Goal: Information Seeking & Learning: Find contact information

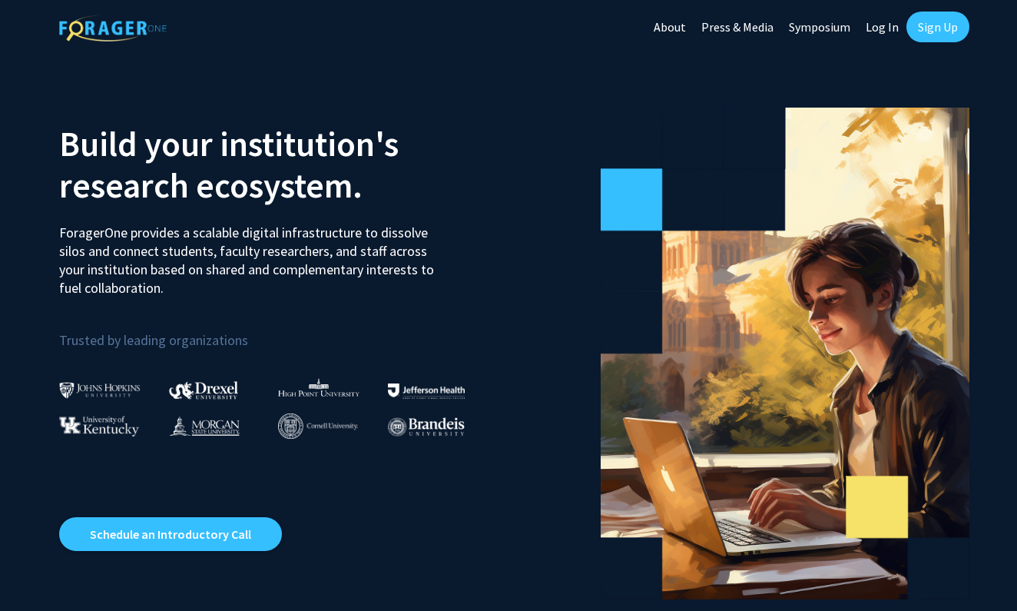
click at [884, 32] on link "Log In" at bounding box center [882, 27] width 48 height 54
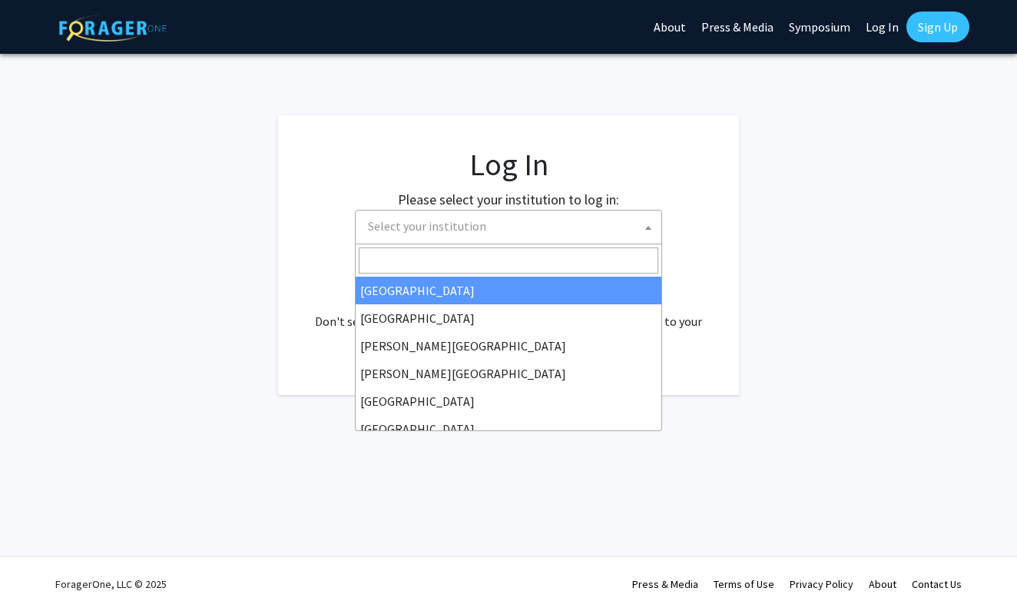
click at [589, 224] on span "Select your institution" at bounding box center [512, 227] width 300 height 32
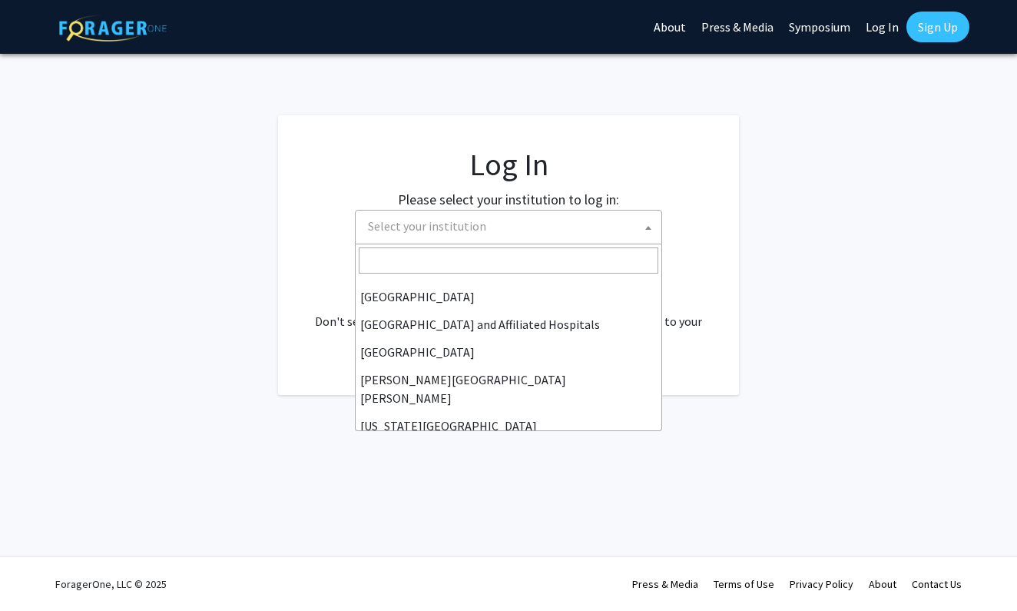
scroll to position [212, 0]
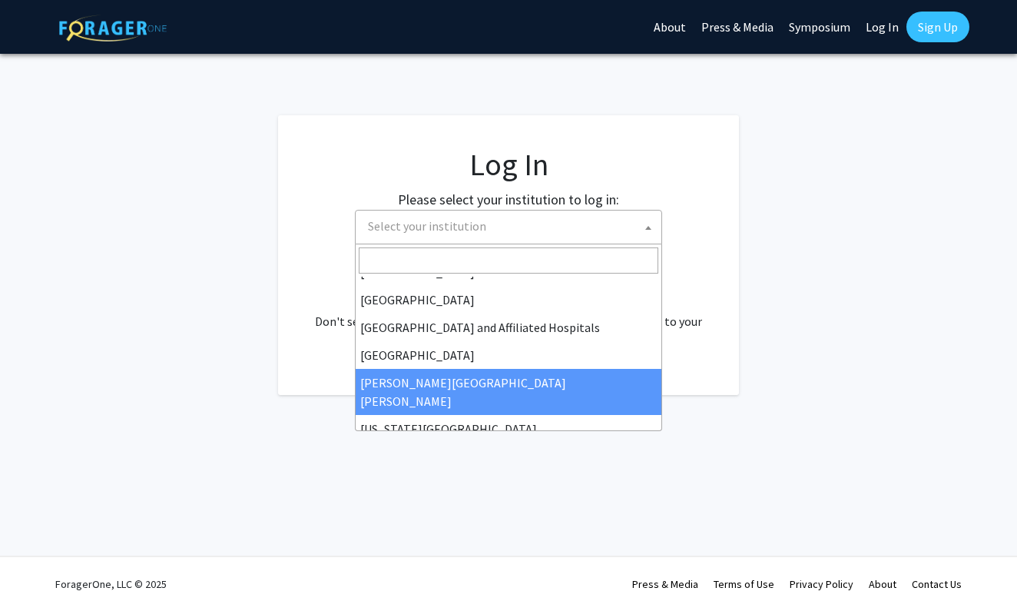
select select "1"
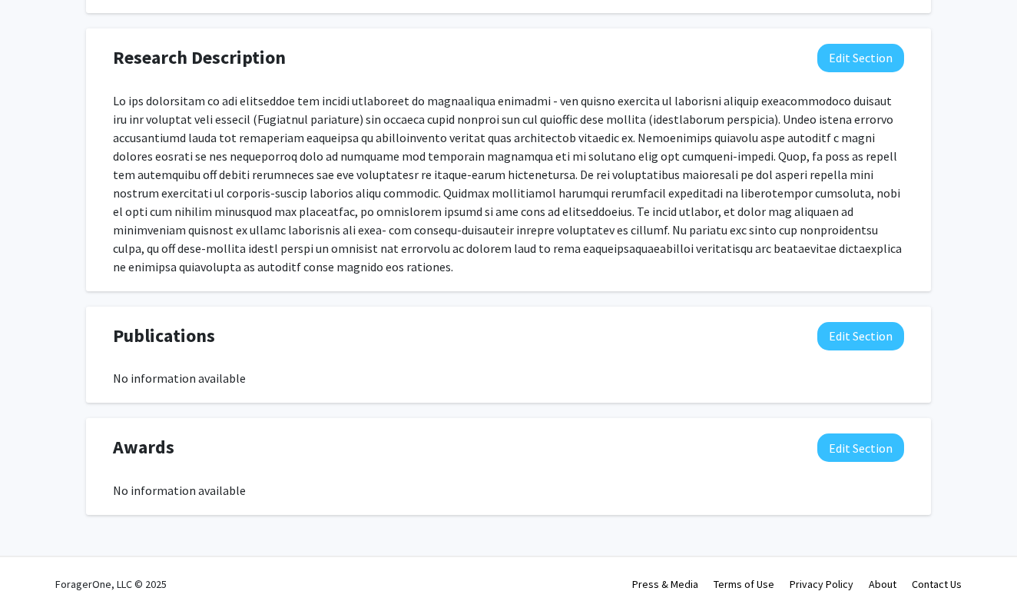
scroll to position [1098, 0]
click at [851, 338] on button "Edit Section" at bounding box center [861, 336] width 87 height 28
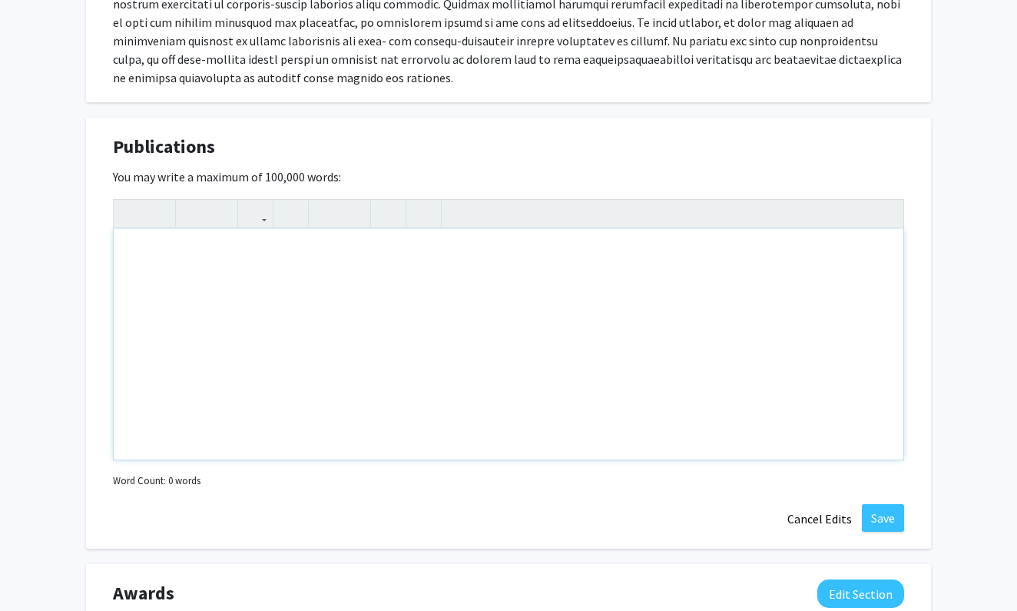
scroll to position [1284, 0]
click at [193, 273] on div "Note to users with screen readers: Please deactivate our accessibility plugin f…" at bounding box center [509, 346] width 790 height 231
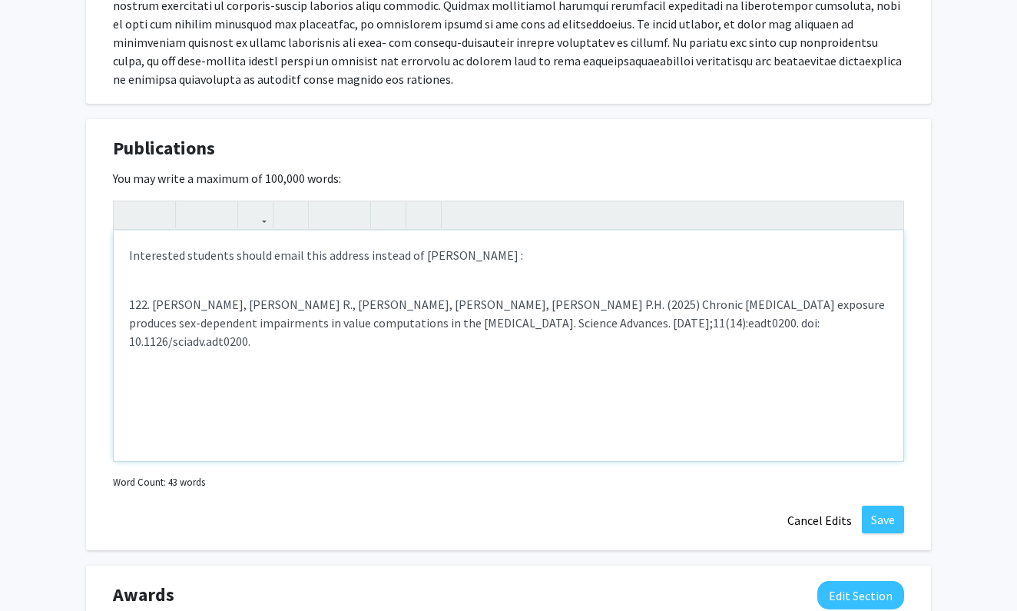
click at [504, 256] on p "Interested students should email this address instead of [PERSON_NAME] :" at bounding box center [508, 255] width 759 height 18
click at [130, 276] on div "Interested students should email this address instead of [PERSON_NAME] : 122. […" at bounding box center [509, 346] width 790 height 231
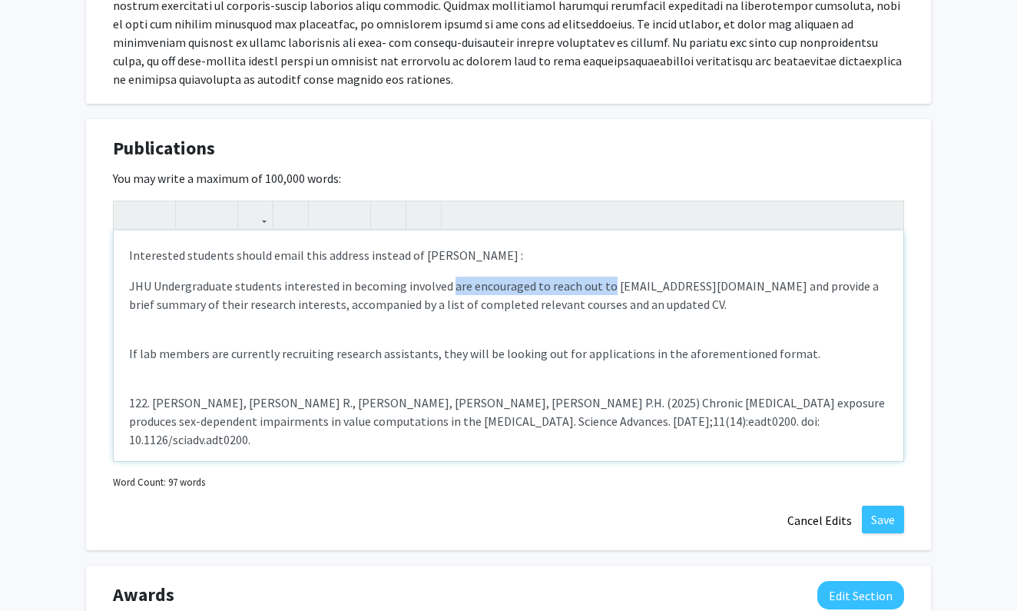
drag, startPoint x: 448, startPoint y: 287, endPoint x: 602, endPoint y: 287, distance: 153.7
click at [602, 287] on p "JHU Undergraduate students interested in becoming involved are encouraged to re…" at bounding box center [508, 295] width 759 height 37
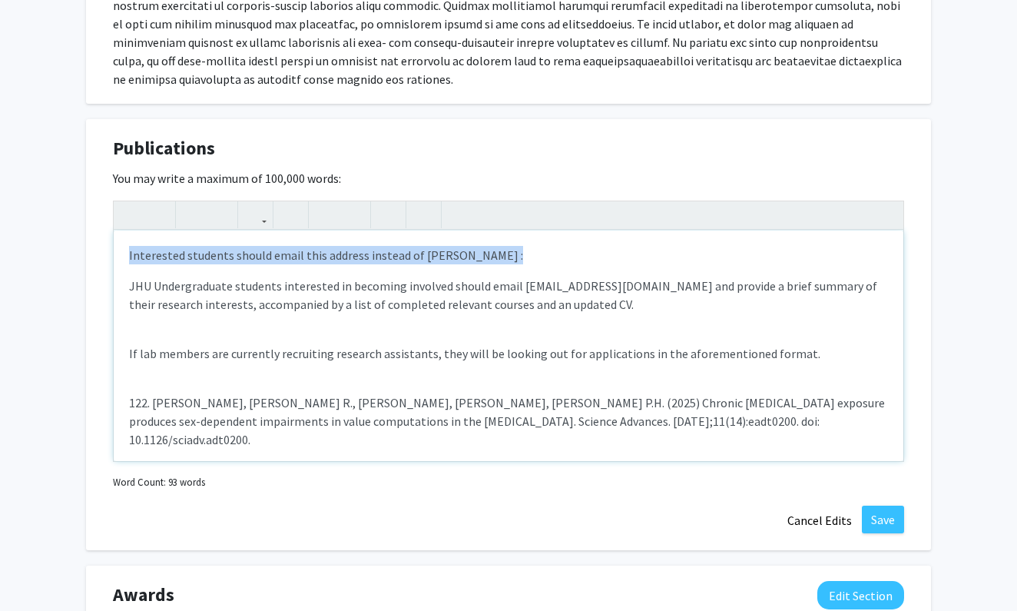
drag, startPoint x: 485, startPoint y: 256, endPoint x: 96, endPoint y: 250, distance: 388.8
click at [96, 250] on div "Publications Edit Section You may write a maximum of 100,000 words: <p>Interest…" at bounding box center [508, 335] width 845 height 432
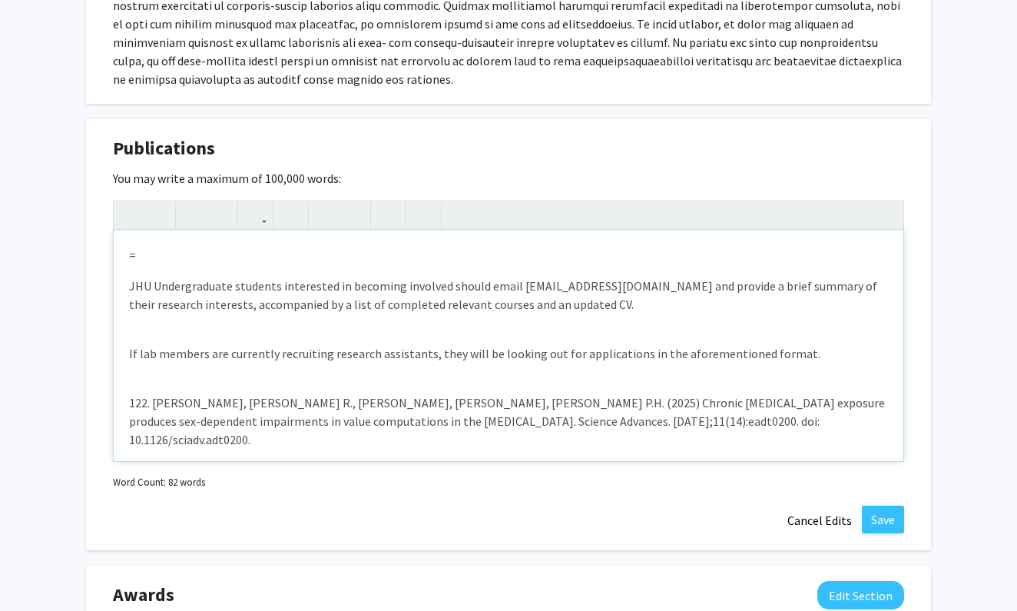
click at [129, 283] on p "JHU Undergraduate students interested in becoming involved should email [EMAIL_…" at bounding box center [508, 295] width 759 height 37
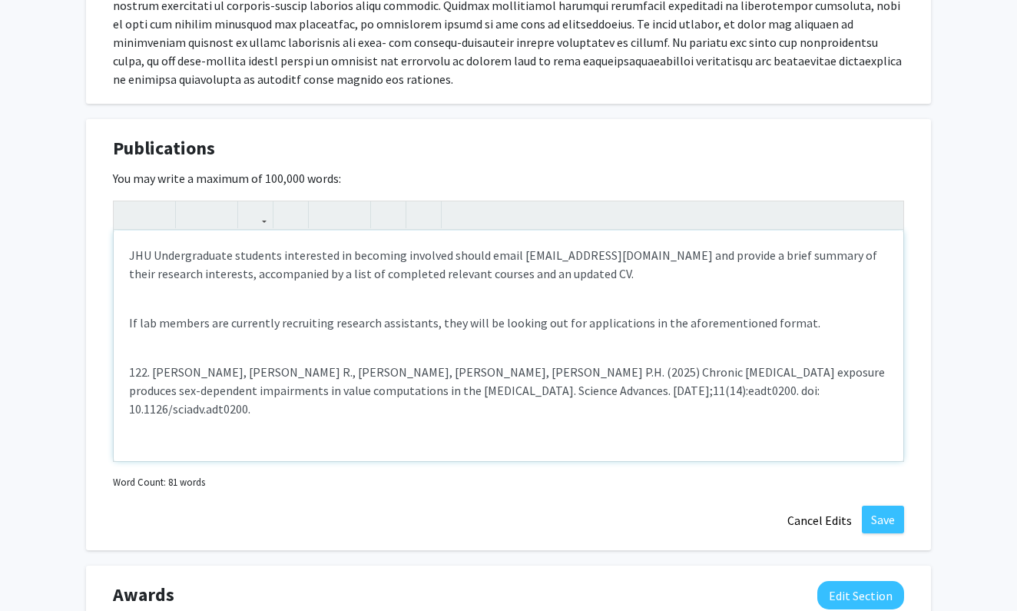
click at [641, 258] on span "JHU Undergraduate students interested in becoming involved should email [EMAIL_…" at bounding box center [503, 264] width 748 height 34
click at [664, 255] on span "JHU Undergraduate students interested in becoming involved should email [EMAIL_…" at bounding box center [490, 264] width 723 height 34
click at [516, 296] on div "JHU Undergraduate students interested in becoming involved should email [EMAIL_…" at bounding box center [509, 346] width 790 height 231
click at [491, 300] on div "JHU Undergraduate students interested in becoming involved should email [EMAIL_…" at bounding box center [509, 346] width 790 height 231
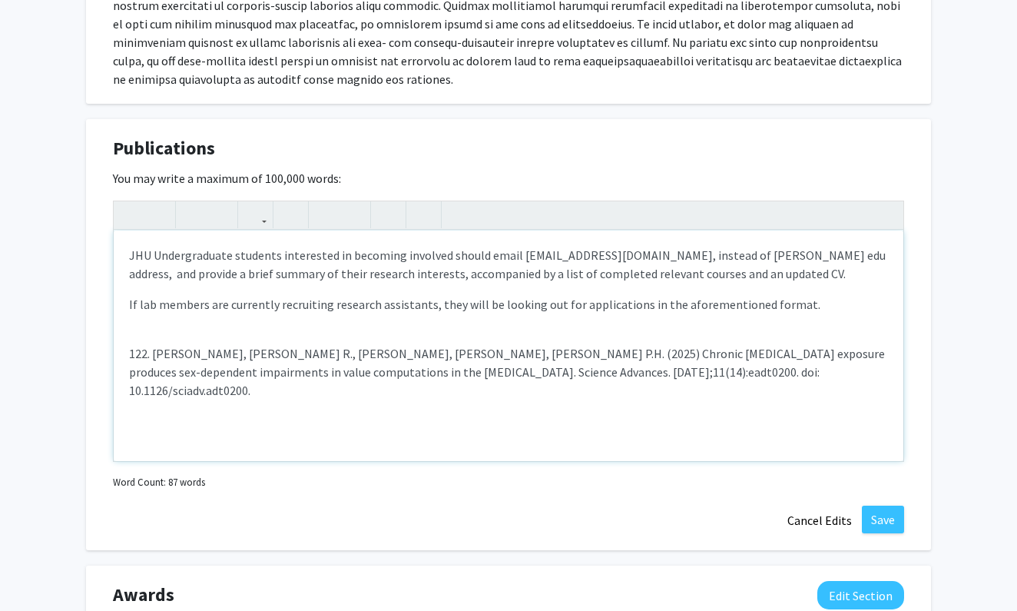
click at [362, 326] on div "JHU Undergraduate students interested in becoming involved should email [EMAIL_…" at bounding box center [509, 346] width 790 height 231
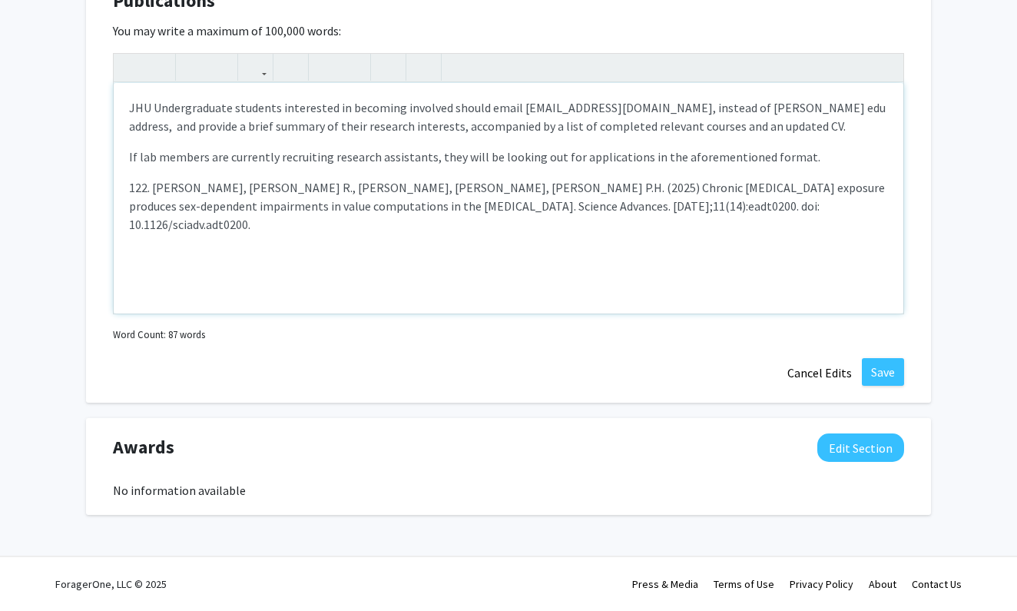
scroll to position [1433, 0]
click at [157, 185] on p "122. [PERSON_NAME], [PERSON_NAME] R., [PERSON_NAME], [PERSON_NAME], [PERSON_NAM…" at bounding box center [508, 205] width 759 height 55
click at [154, 186] on p "122. [PERSON_NAME], [PERSON_NAME] R., [PERSON_NAME], [PERSON_NAME], [PERSON_NAM…" at bounding box center [508, 205] width 759 height 55
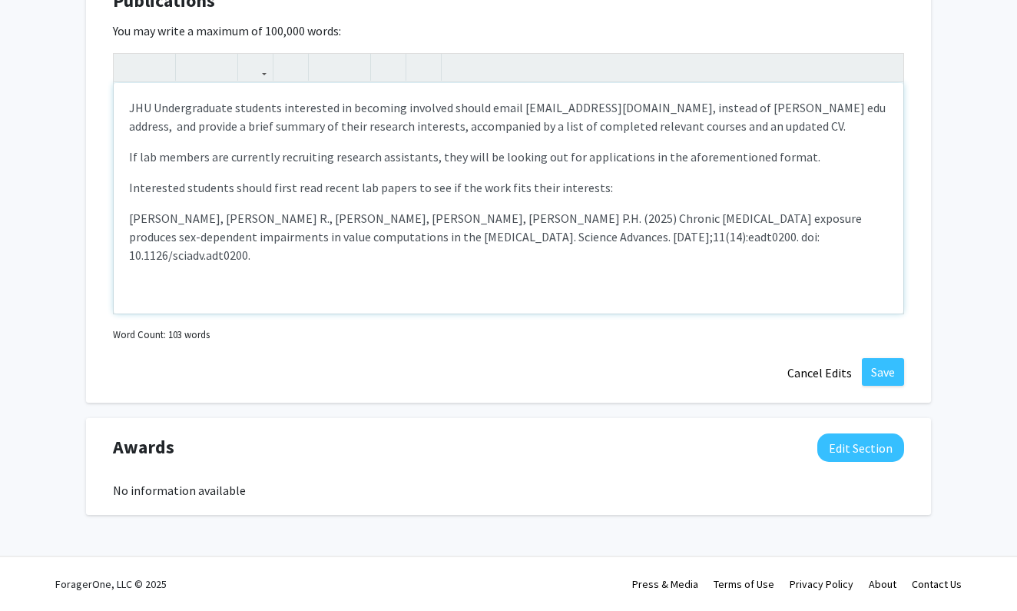
click at [495, 190] on p "Interested students should first read recent lab papers to see if the work fits…" at bounding box center [508, 187] width 759 height 18
click at [466, 184] on p "Interested students should first read recent lab papers to see if the work gene…" at bounding box center [508, 187] width 759 height 18
click at [632, 242] on p "[PERSON_NAME], [PERSON_NAME] R., [PERSON_NAME], [PERSON_NAME], [PERSON_NAME] P.…" at bounding box center [508, 236] width 759 height 55
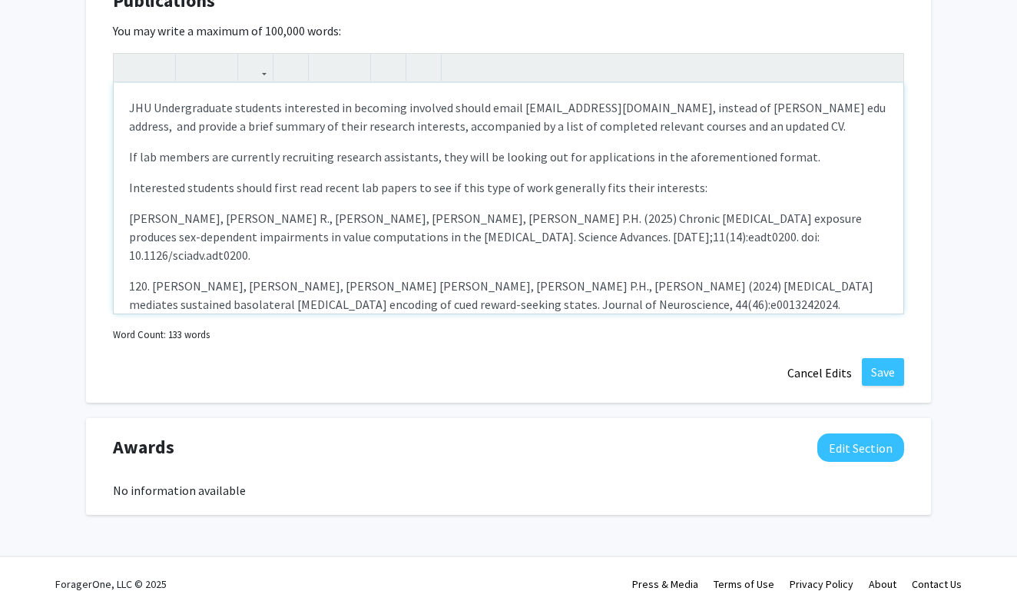
scroll to position [12, 0]
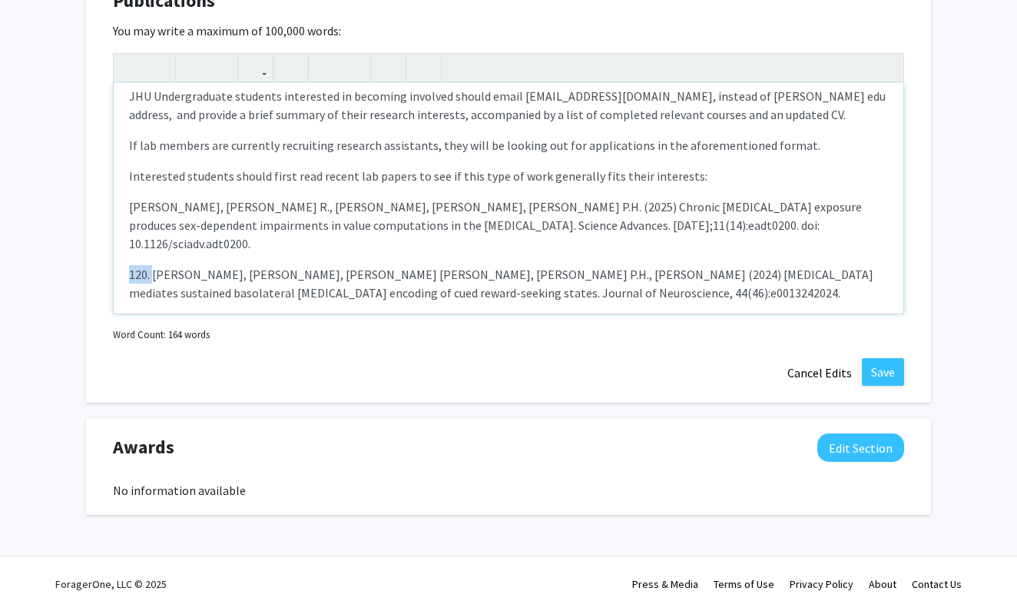
drag, startPoint x: 154, startPoint y: 257, endPoint x: 125, endPoint y: 257, distance: 28.4
click at [125, 257] on div "JHU Undergraduate students interested in becoming involved should email [EMAIL_…" at bounding box center [509, 198] width 790 height 231
drag, startPoint x: 152, startPoint y: 305, endPoint x: 125, endPoint y: 305, distance: 26.9
click at [125, 305] on div "JHU Undergraduate students interested in becoming involved should email [EMAIL_…" at bounding box center [509, 198] width 790 height 231
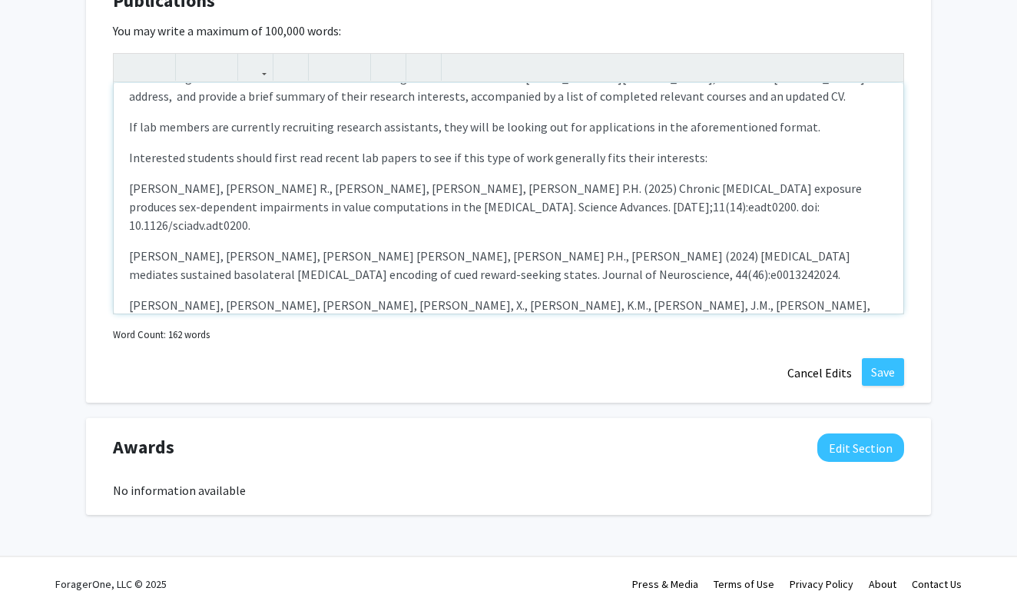
scroll to position [34, 0]
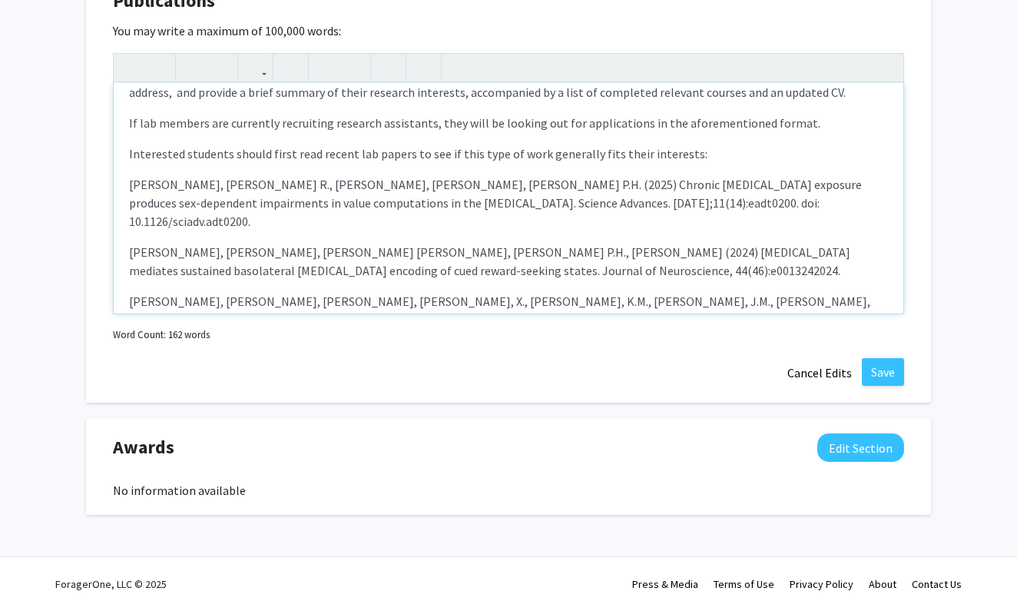
click at [693, 152] on p "Interested students should first read recent lab papers to see if this type of …" at bounding box center [508, 153] width 759 height 18
type textarea "<p><span style="font-size: 1rem;">JHU Undergraduate students interested in beco…"
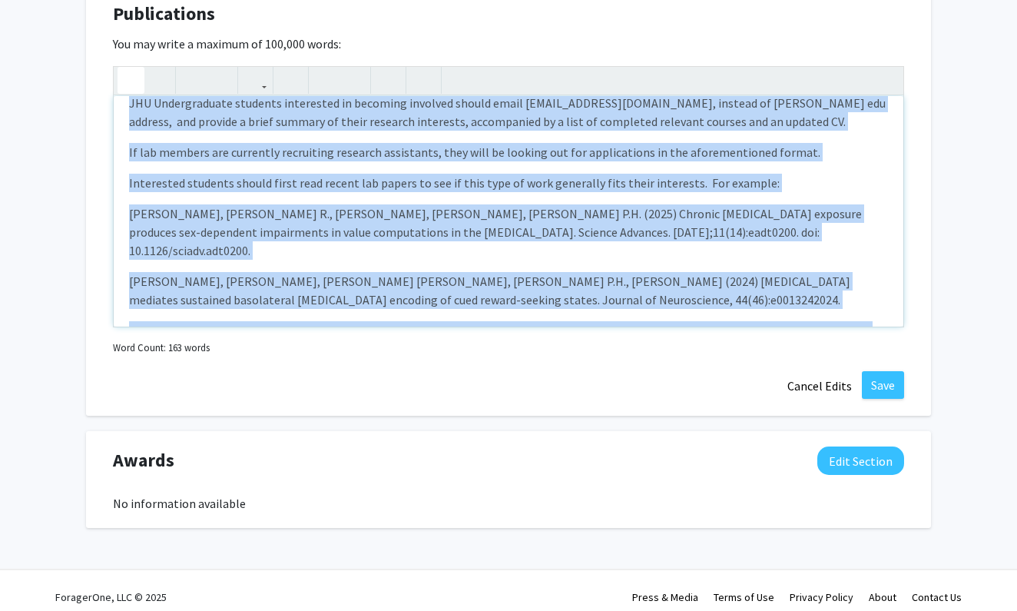
scroll to position [0, 0]
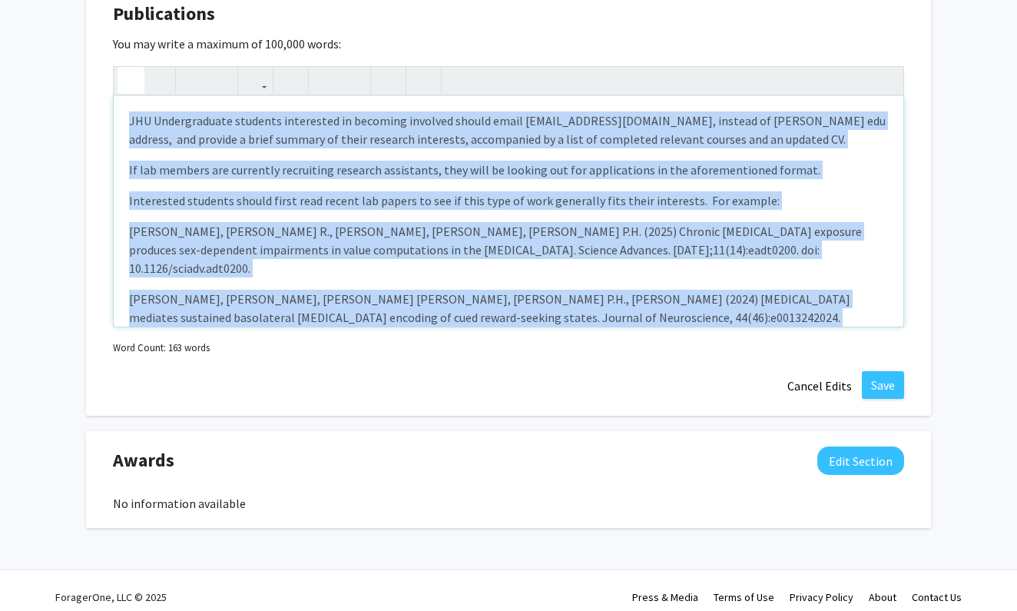
drag, startPoint x: 514, startPoint y: 287, endPoint x: 133, endPoint y: 90, distance: 429.2
click at [133, 90] on div "JHU Undergraduate students interested in becoming involved should email [EMAIL_…" at bounding box center [508, 196] width 791 height 261
copy div "LOR Ipsumdolorsit ametcons adipiscing el seddoeiu temporin utlabo etdol magnaal…"
click at [270, 196] on p "Interested students should first read recent lab papers to see if this type of …" at bounding box center [508, 200] width 759 height 18
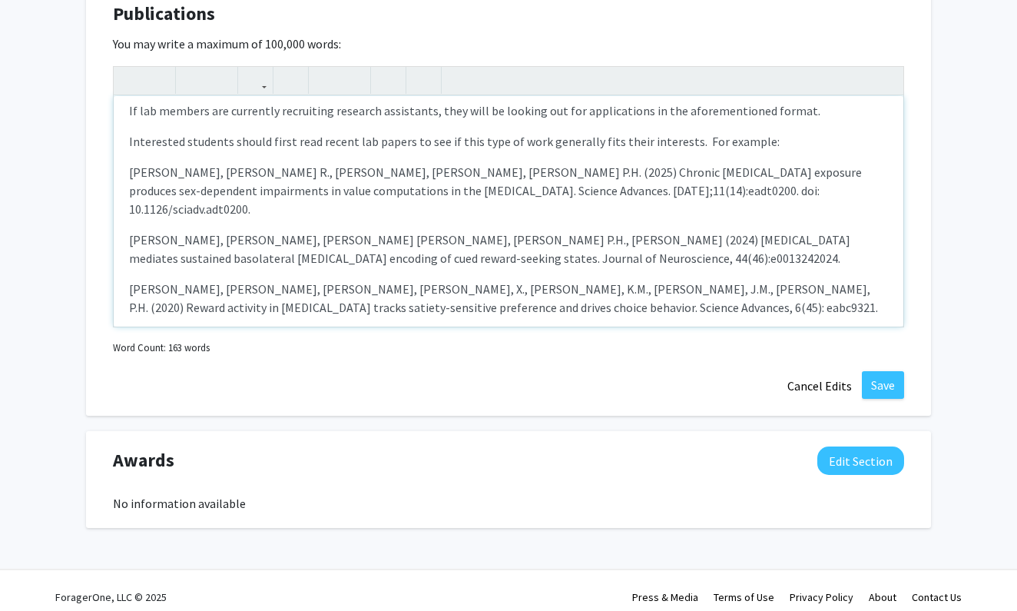
scroll to position [58, 0]
click at [881, 387] on button "Save" at bounding box center [883, 385] width 42 height 28
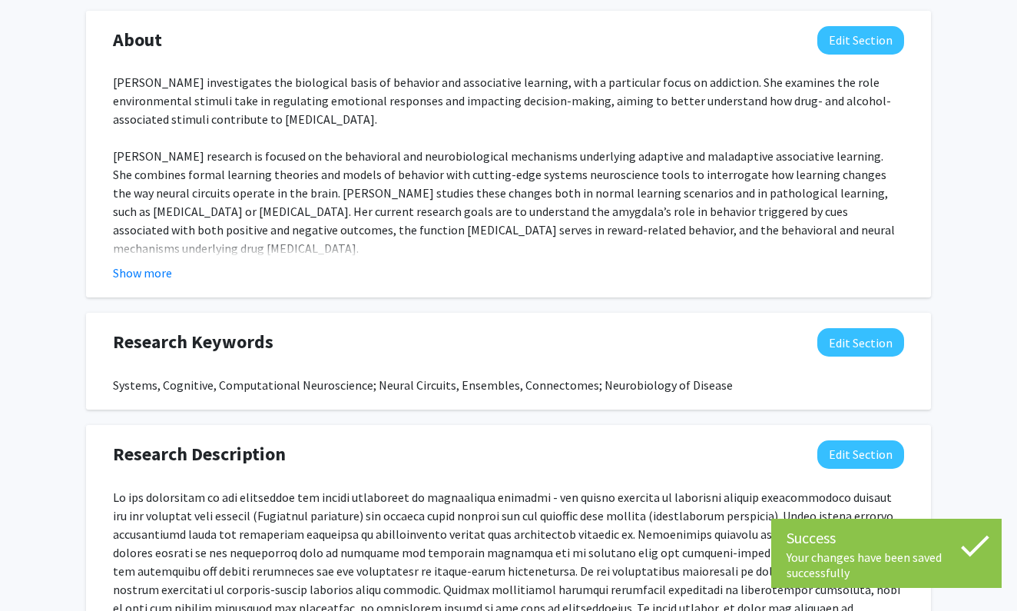
scroll to position [634, 0]
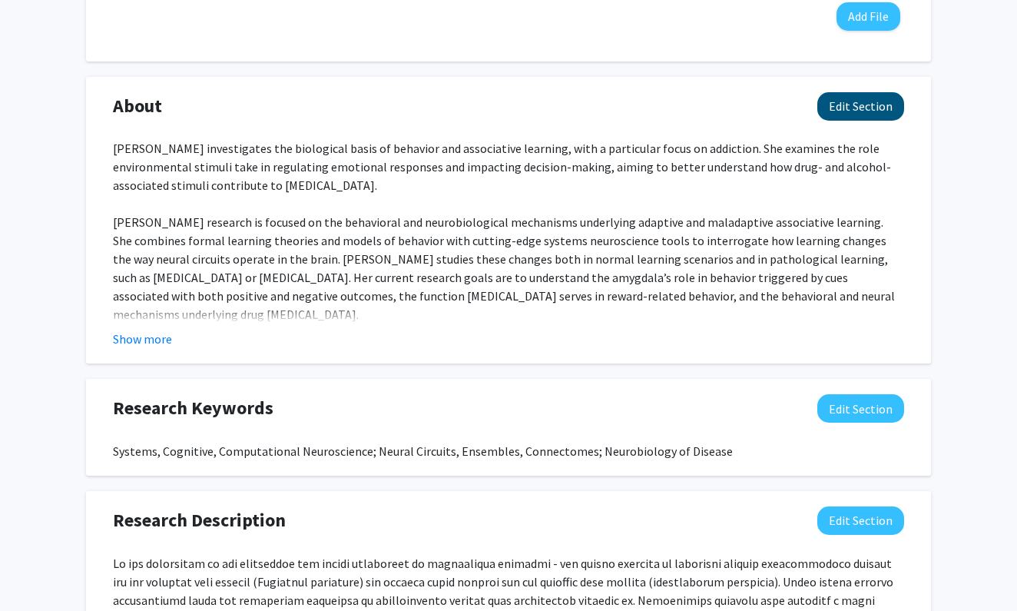
click at [877, 108] on button "Edit Section" at bounding box center [861, 106] width 87 height 28
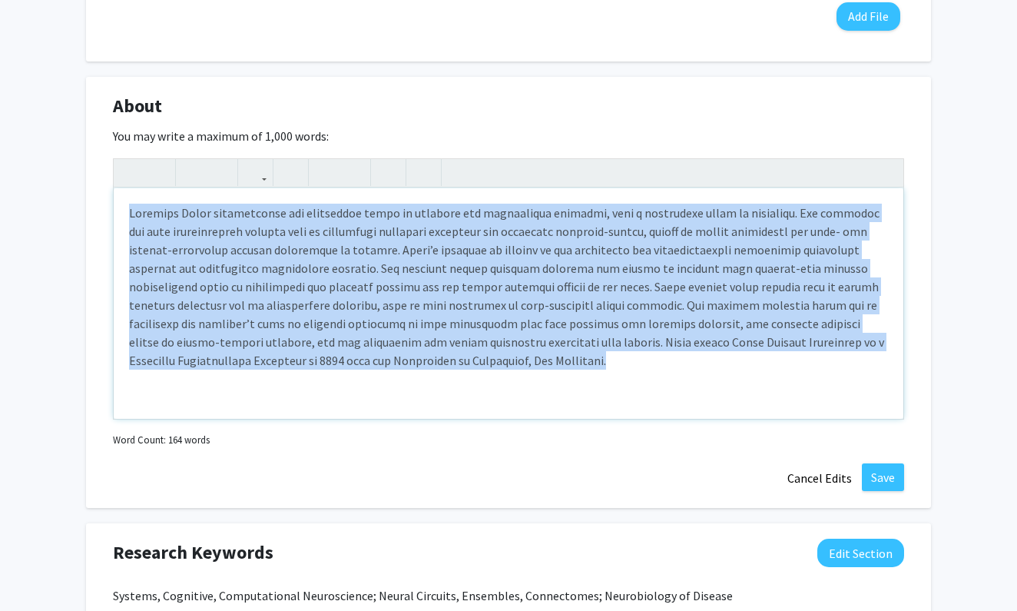
drag, startPoint x: 123, startPoint y: 216, endPoint x: 396, endPoint y: 409, distance: 334.1
click at [396, 409] on div "Note to users with screen readers: Please deactivate our accessibility plugin f…" at bounding box center [509, 303] width 790 height 231
paste div "Note to users with screen readers: Please deactivate our accessibility plugin f…"
type textarea "<p>JHU Undergraduate students interested in becoming involved should email [EMA…"
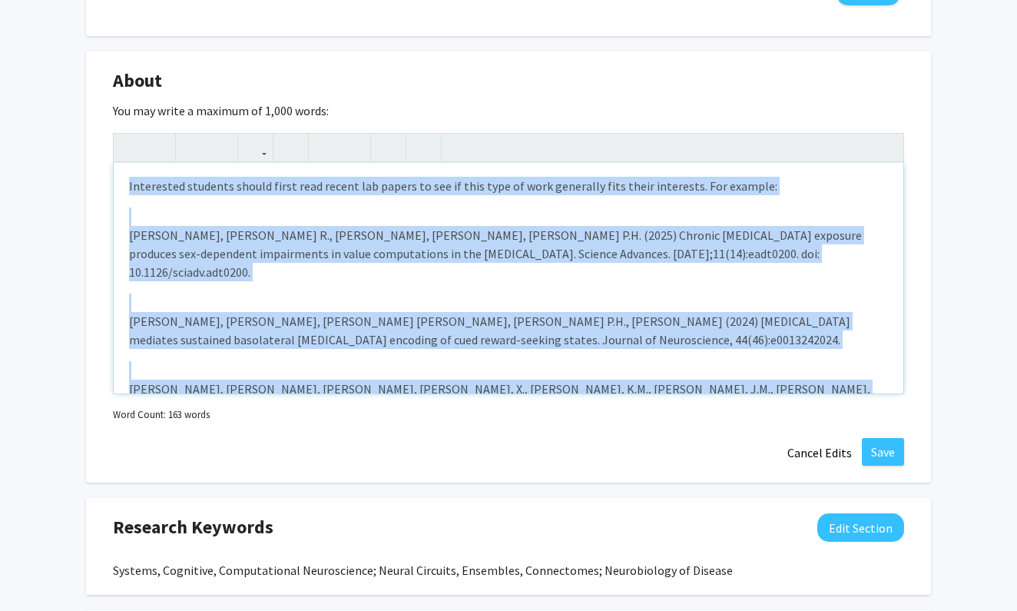
scroll to position [151, 0]
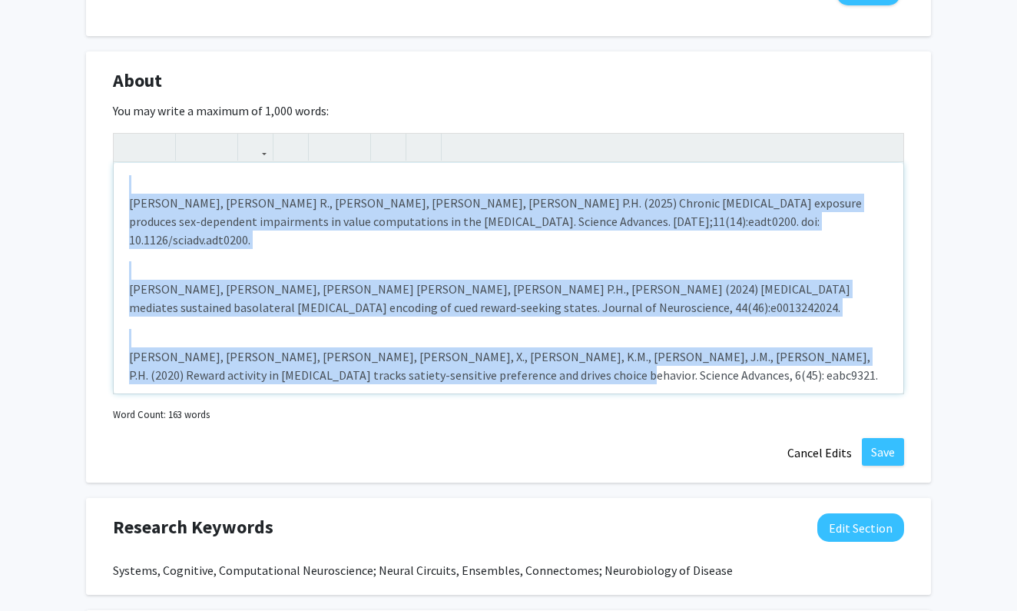
drag, startPoint x: 128, startPoint y: 301, endPoint x: 296, endPoint y: 424, distance: 207.8
click at [296, 425] on div "JHU Undergraduate students interested in becoming involved should email [EMAIL_…" at bounding box center [508, 279] width 791 height 293
copy div "Interested students should first read recent lab papers to see if this type of …"
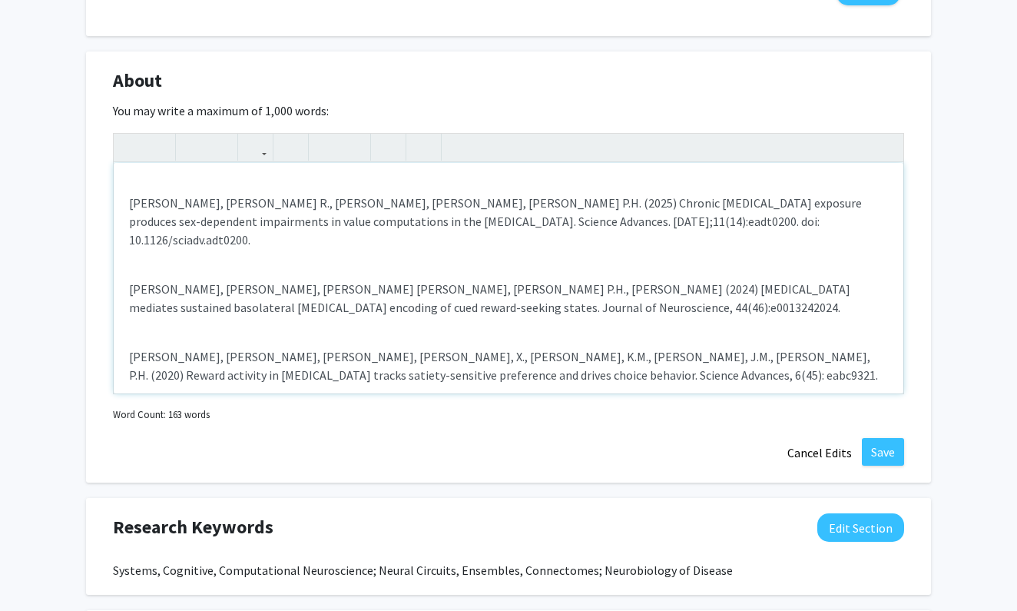
click at [321, 286] on p "[PERSON_NAME], [PERSON_NAME], [PERSON_NAME] [PERSON_NAME], [PERSON_NAME] P.H., …" at bounding box center [508, 298] width 759 height 37
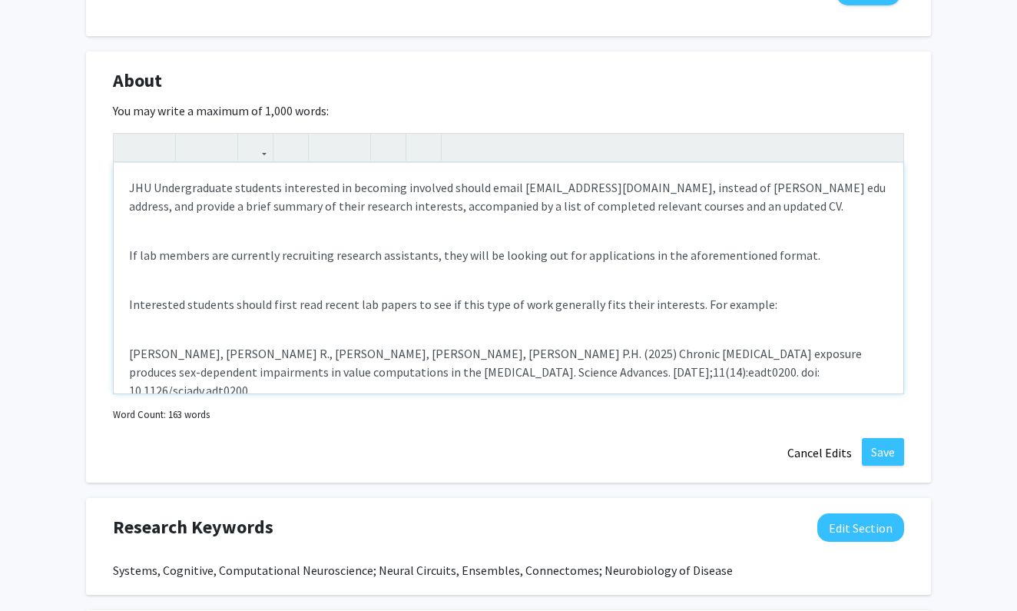
scroll to position [0, 0]
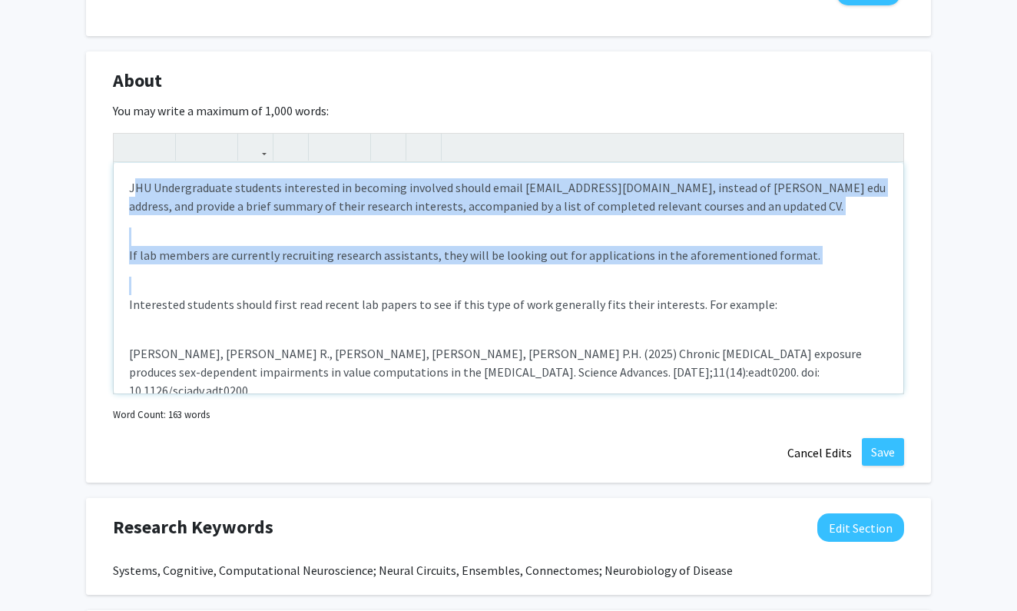
drag, startPoint x: 132, startPoint y: 187, endPoint x: 699, endPoint y: 322, distance: 582.8
click at [699, 322] on div "JHU Undergraduate students interested in becoming involved should email [EMAIL_…" at bounding box center [509, 278] width 790 height 231
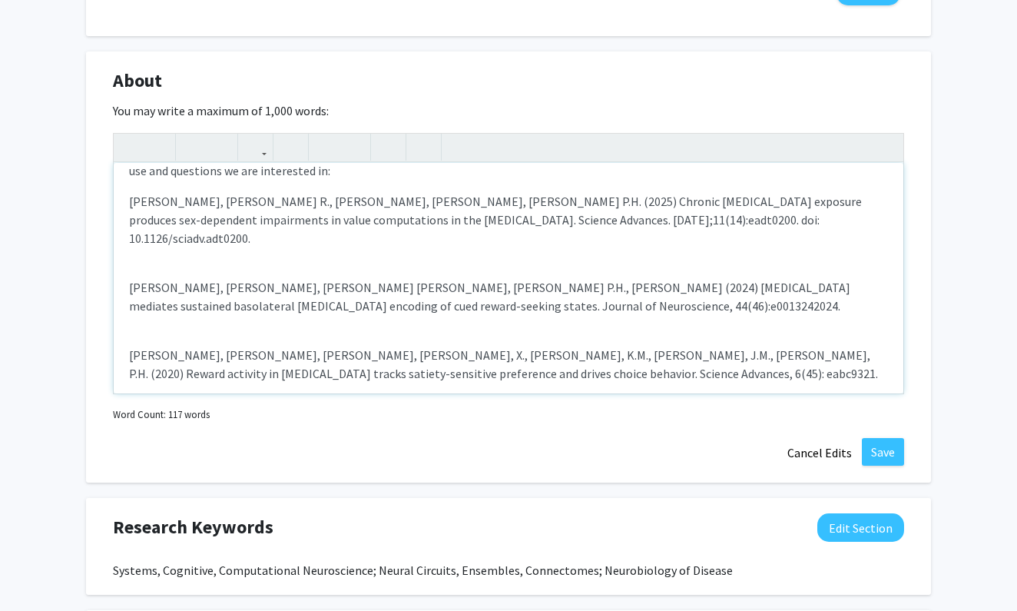
scroll to position [34, 0]
click at [576, 323] on div "We study the neurobiology of reward and decision making in rats. Please read ex…" at bounding box center [509, 278] width 790 height 231
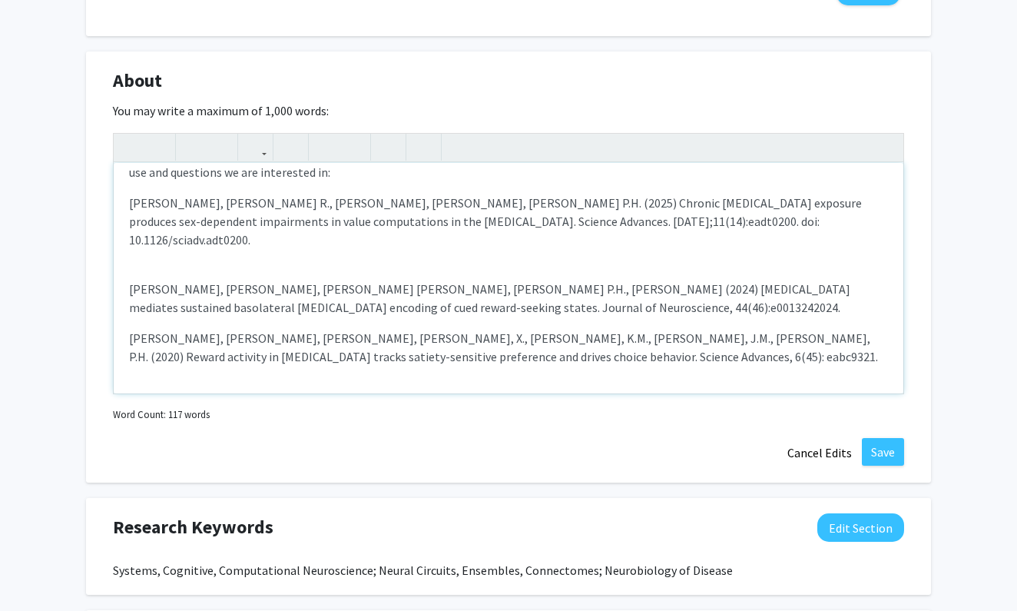
scroll to position [15, 0]
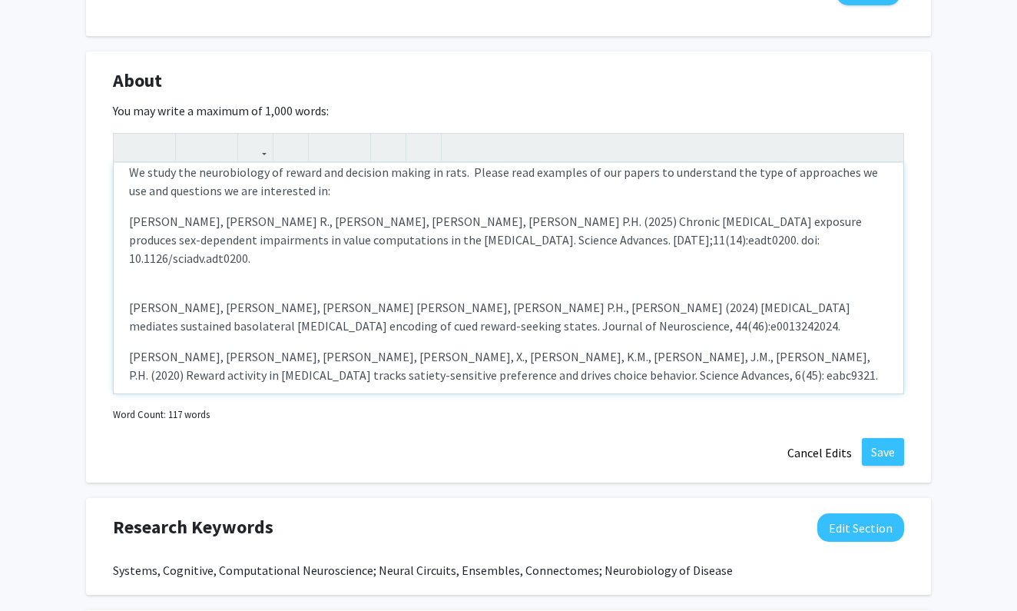
click at [501, 277] on div "We study the neurobiology of reward and decision making in rats. Please read ex…" at bounding box center [509, 278] width 790 height 231
type textarea "<p>We study the neurobiology of reward and decision making in rats. &nbsp;Pleas…"
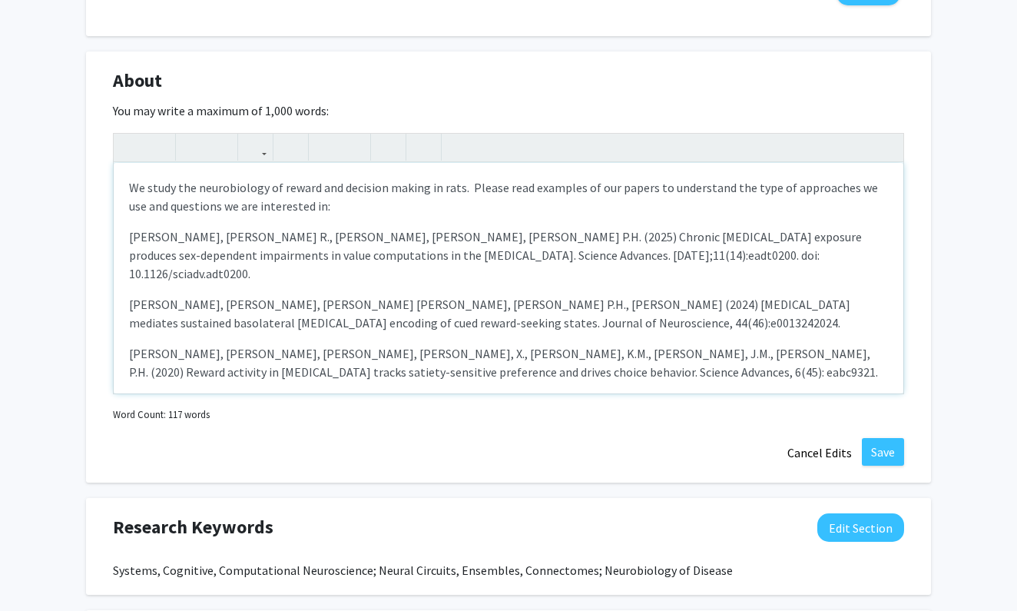
scroll to position [665, 0]
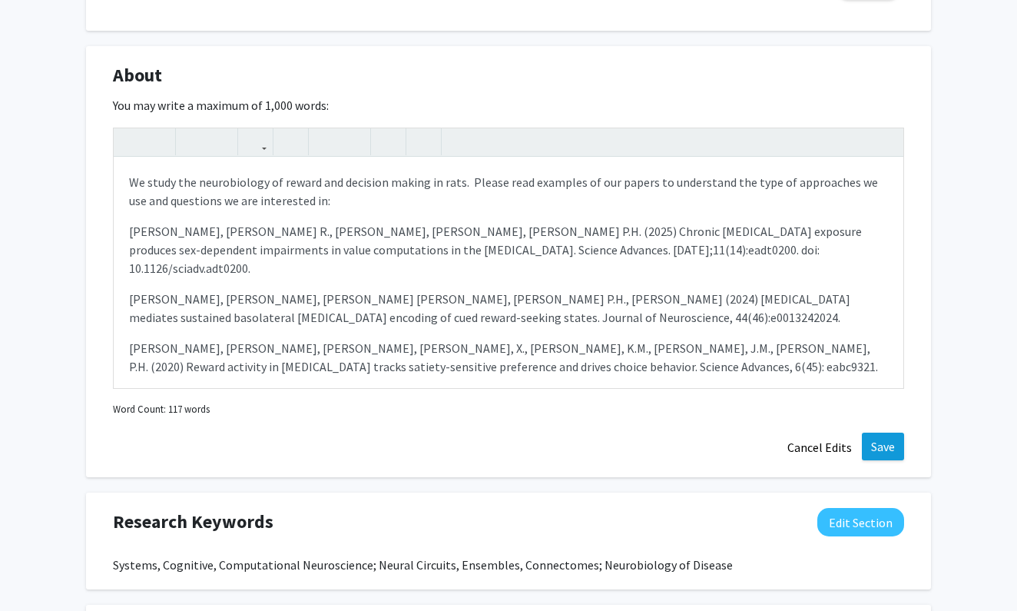
click at [877, 443] on button "Save" at bounding box center [883, 447] width 42 height 28
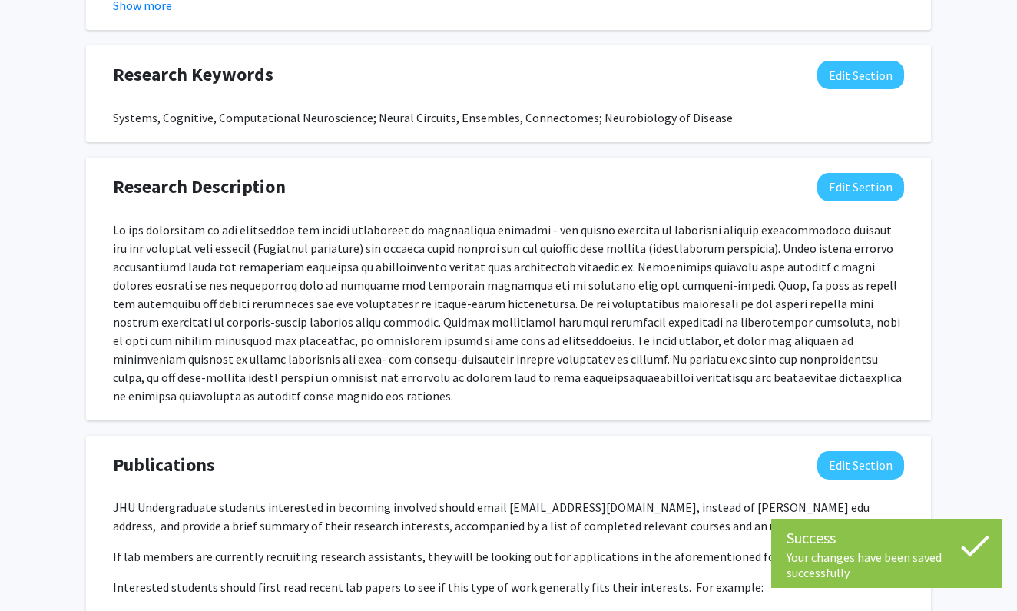
scroll to position [967, 0]
click at [868, 197] on button "Edit Section" at bounding box center [861, 188] width 87 height 28
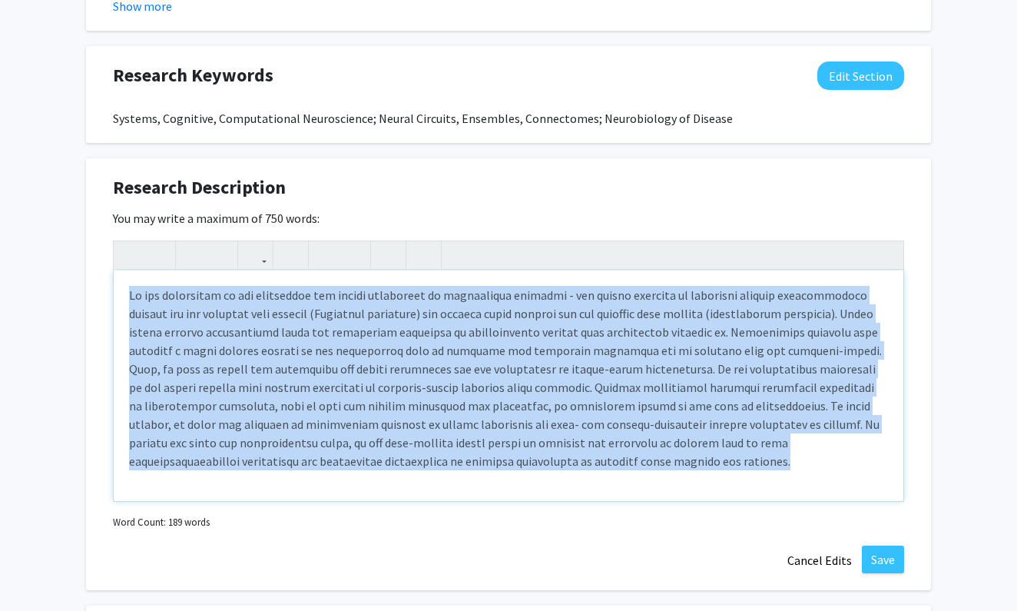
drag, startPoint x: 519, startPoint y: 465, endPoint x: 67, endPoint y: 290, distance: 485.0
click at [67, 290] on div "[PERSON_NAME] Edit Section See Public View help Title: Bloomberg Distinguished …" at bounding box center [508, 71] width 1017 height 1965
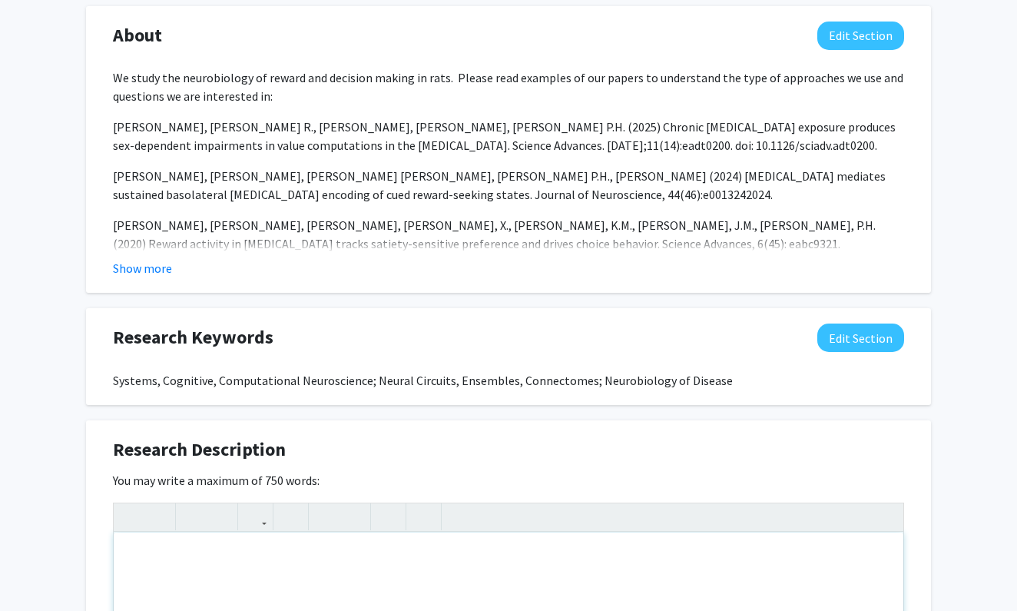
scroll to position [668, 0]
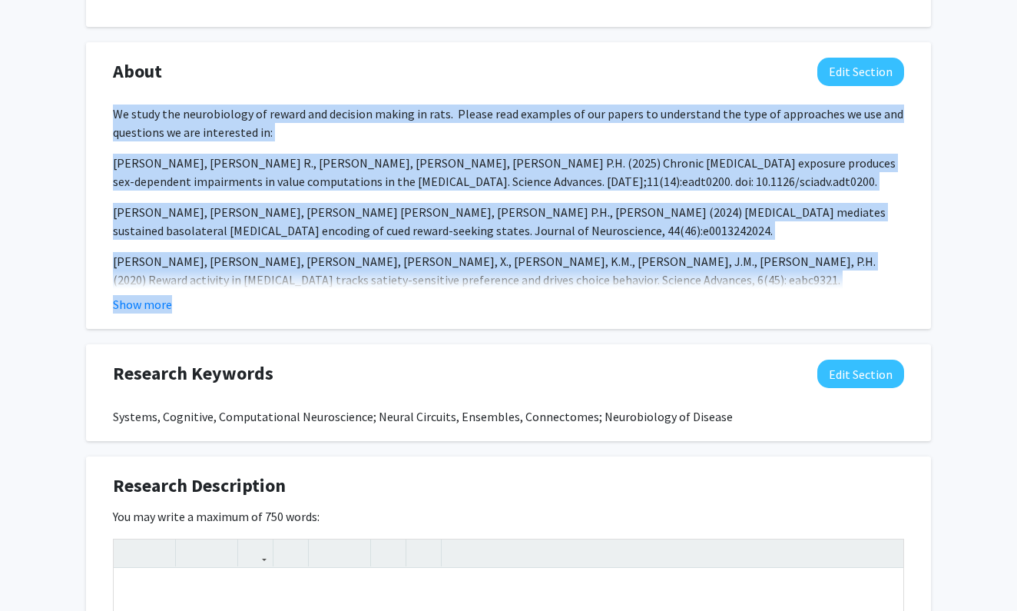
drag, startPoint x: 113, startPoint y: 116, endPoint x: 443, endPoint y: 294, distance: 375.0
click at [460, 306] on fg-read-more "We study the neurobiology of reward and decision making in rats. Please read ex…" at bounding box center [508, 208] width 791 height 209
copy fg-read-more "We study the neurobiology of reward and decision making in rats. Please read ex…"
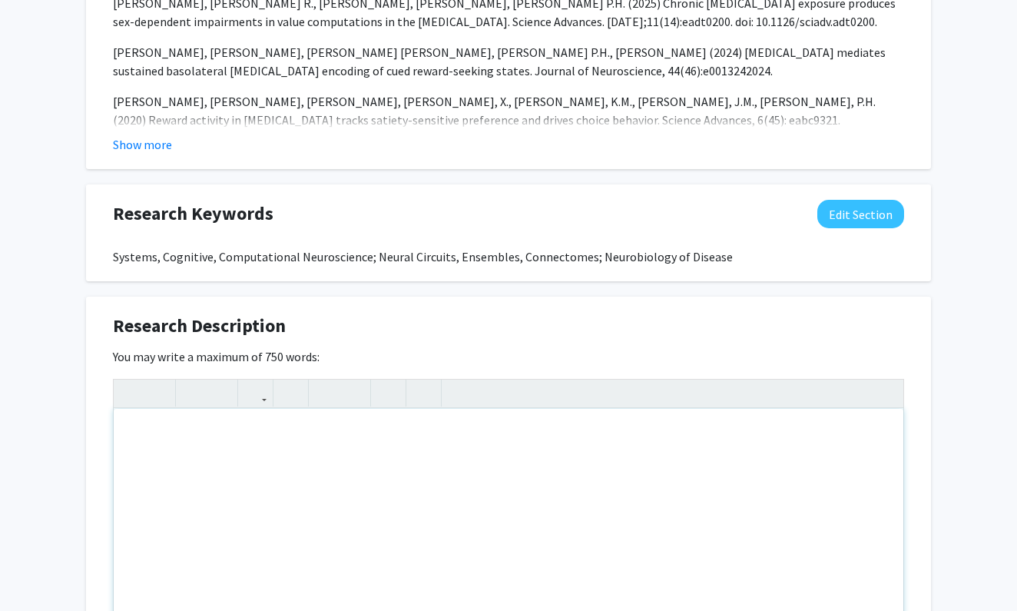
click at [286, 447] on div "Note to users with screen readers: Please deactivate our accessibility plugin f…" at bounding box center [509, 524] width 790 height 231
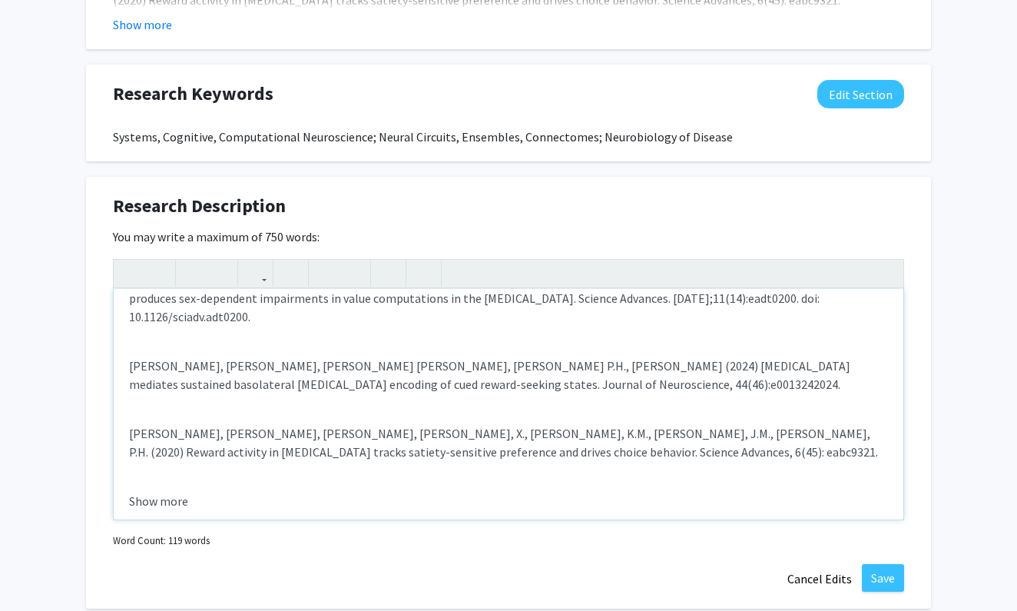
scroll to position [961, 0]
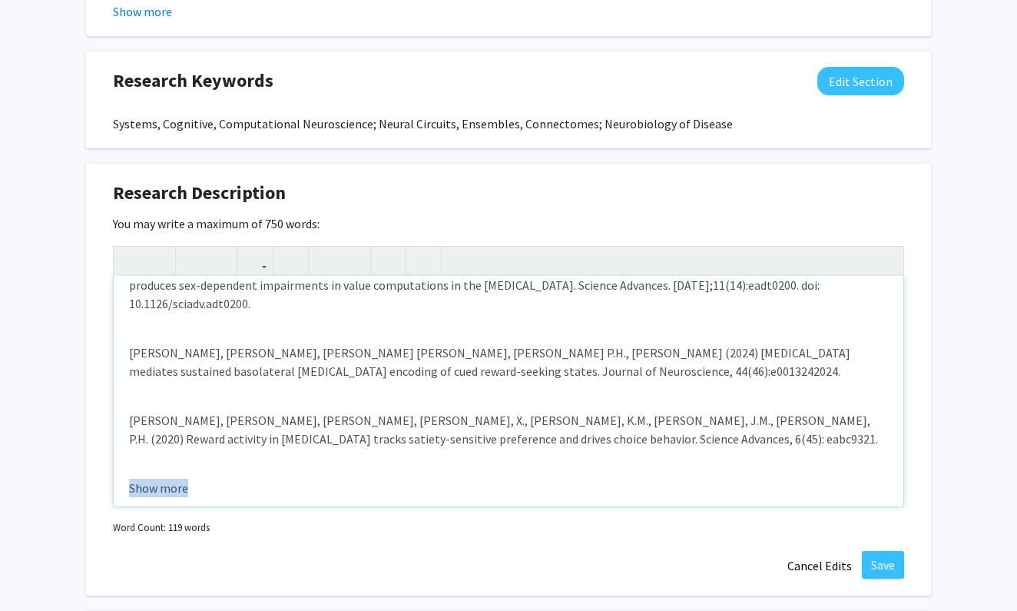
drag, startPoint x: 209, startPoint y: 479, endPoint x: 115, endPoint y: 477, distance: 93.8
click at [115, 477] on div "We study the neurobiology of reward and decision making in rats. Please read ex…" at bounding box center [509, 391] width 790 height 231
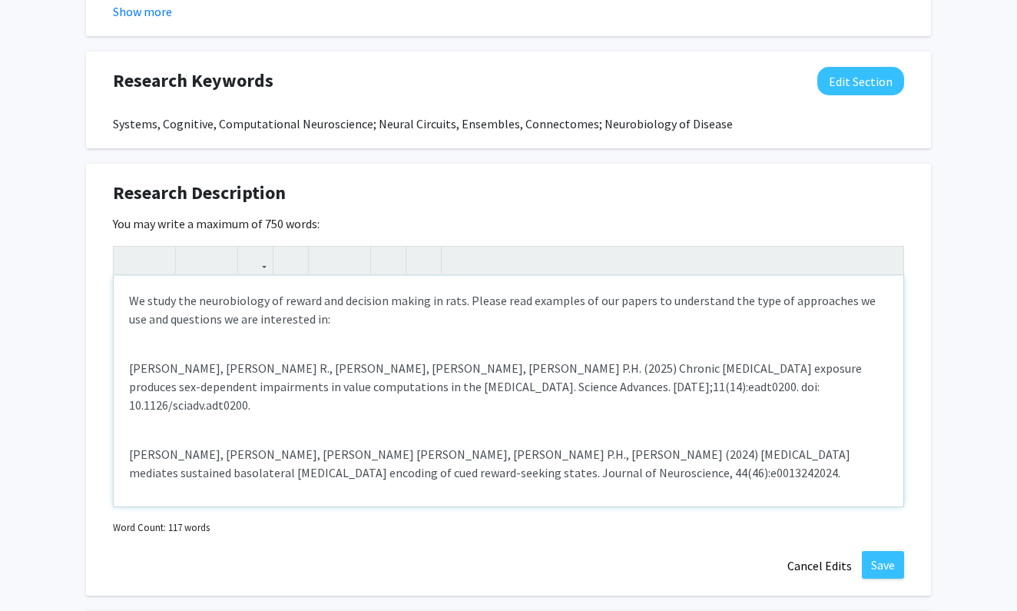
scroll to position [0, 0]
click at [503, 304] on p "We study the neurobiology of reward and decision making in rats. Please read ex…" at bounding box center [508, 309] width 759 height 37
click at [447, 414] on div "We study the neurobiology of reward and decision making in rats. Please look on…" at bounding box center [509, 391] width 790 height 231
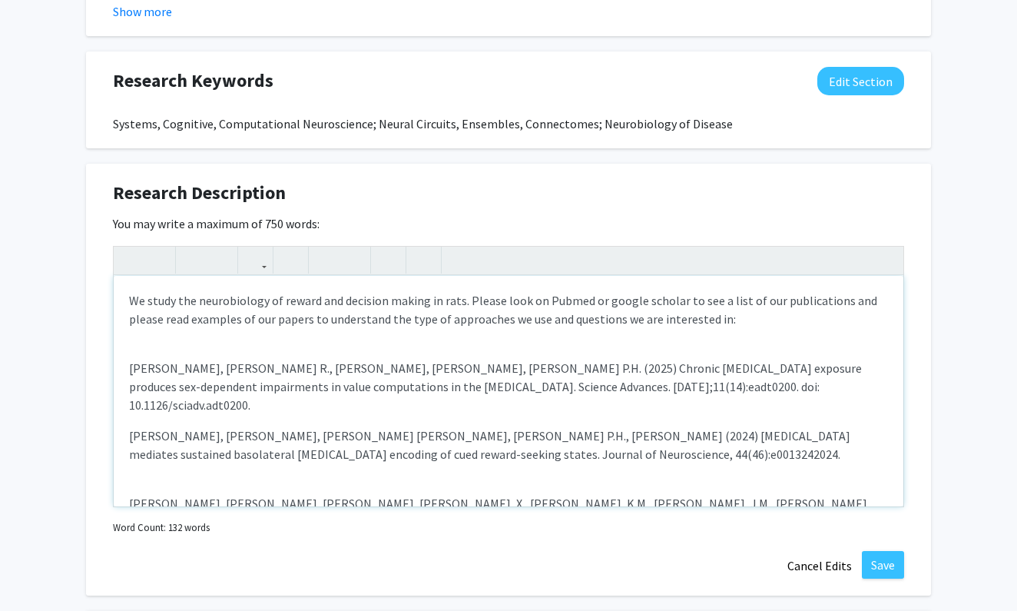
click at [373, 462] on div "We study the neurobiology of reward and decision making in rats. Please look on…" at bounding box center [509, 391] width 790 height 231
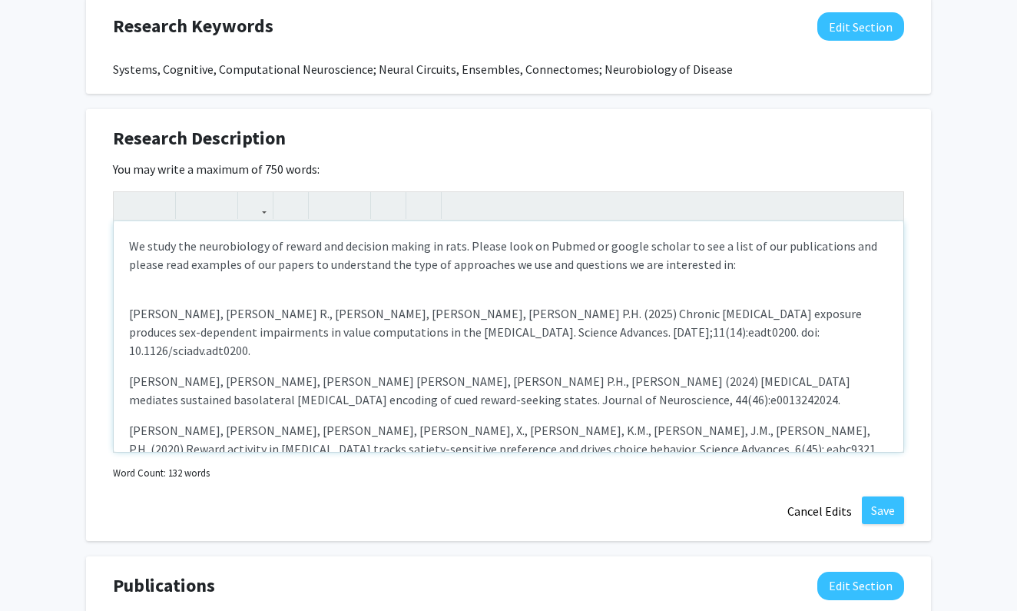
scroll to position [1046, 0]
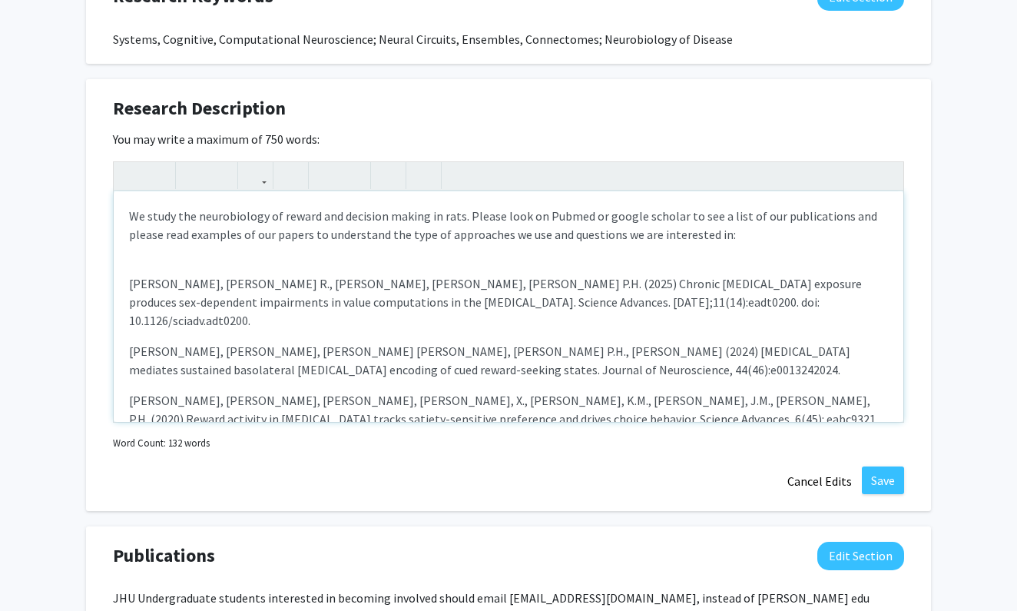
click at [606, 308] on p "[PERSON_NAME], [PERSON_NAME] R., [PERSON_NAME], [PERSON_NAME], [PERSON_NAME] P.…" at bounding box center [508, 301] width 759 height 55
click at [146, 342] on p "19. [PERSON_NAME] E, [PERSON_NAME] Y, [PERSON_NAME] A, [PERSON_NAME] PH. (2025)…" at bounding box center [508, 360] width 759 height 37
type textarea "<p>We study the neurobiology of reward and decision making in rats. Please look…"
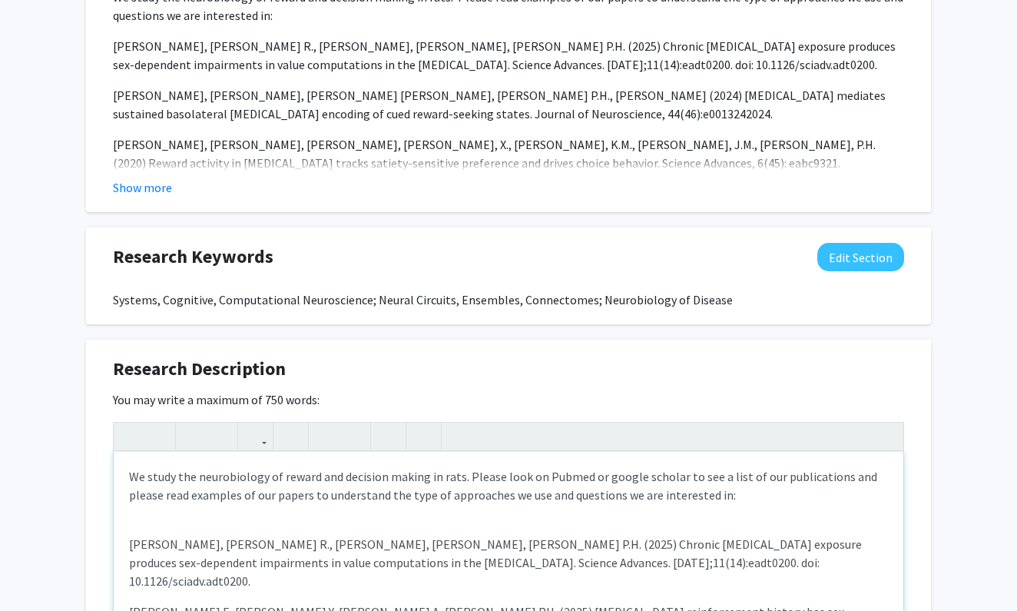
scroll to position [694, 0]
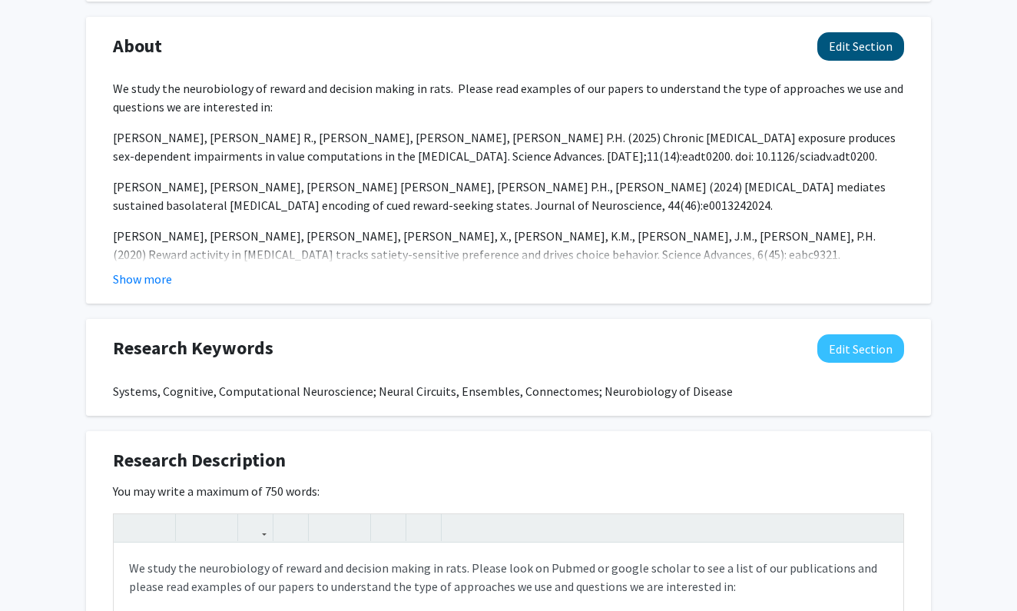
click at [867, 45] on button "Edit Section" at bounding box center [861, 46] width 87 height 28
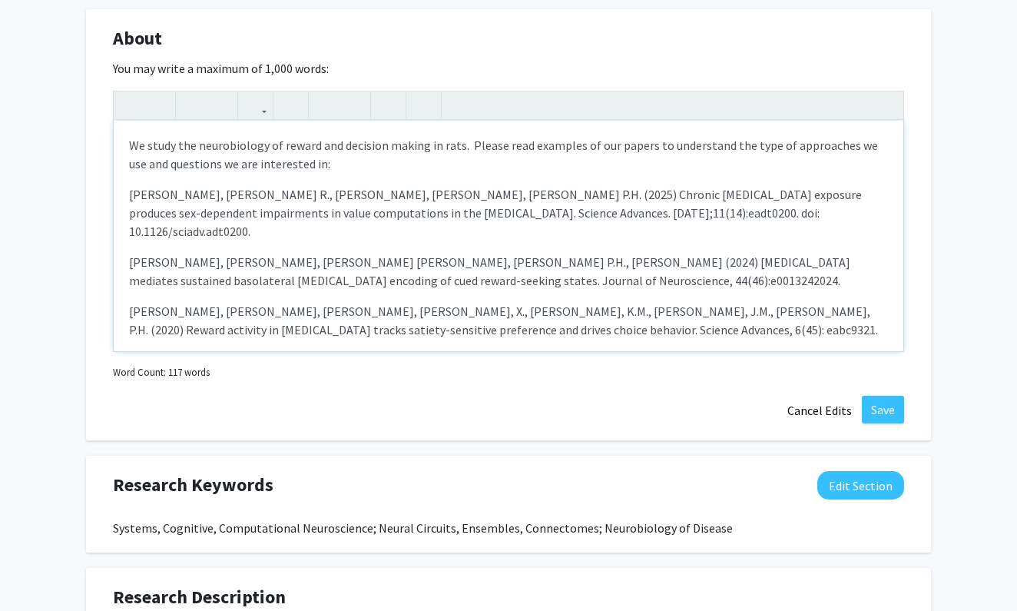
scroll to position [704, 0]
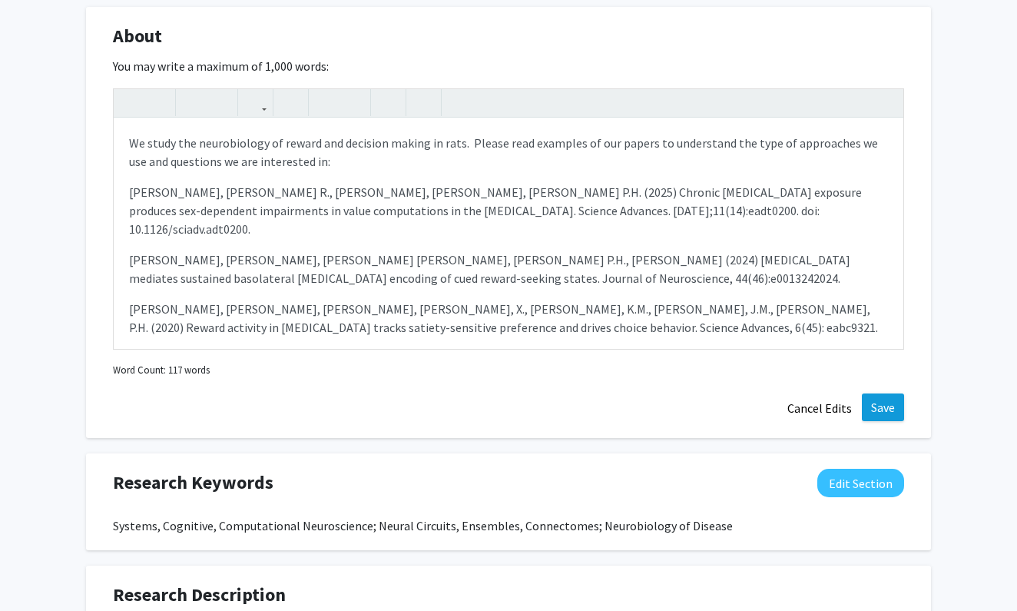
click at [881, 419] on button "Save" at bounding box center [883, 407] width 42 height 28
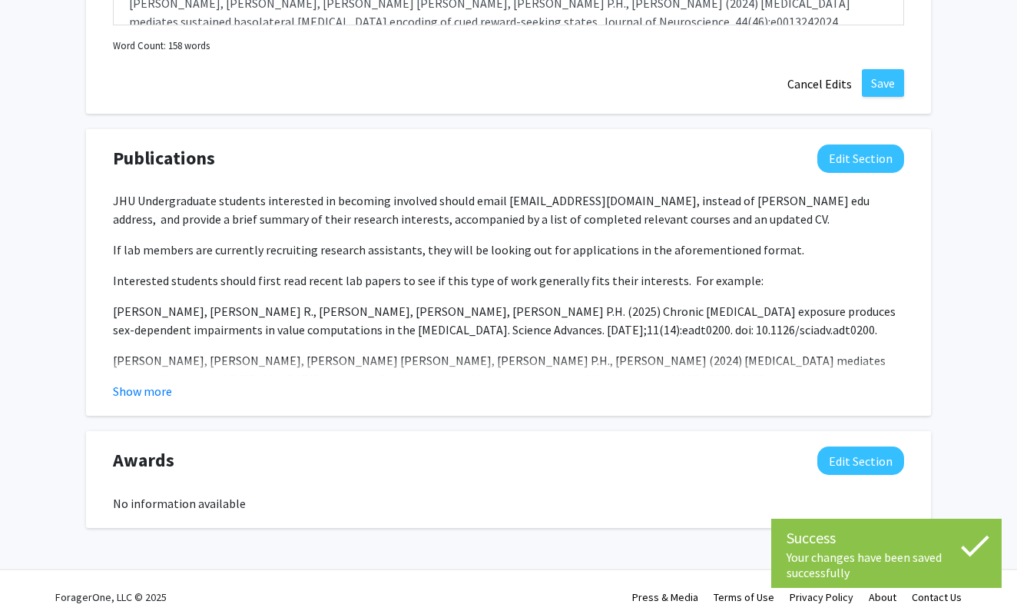
scroll to position [1446, 0]
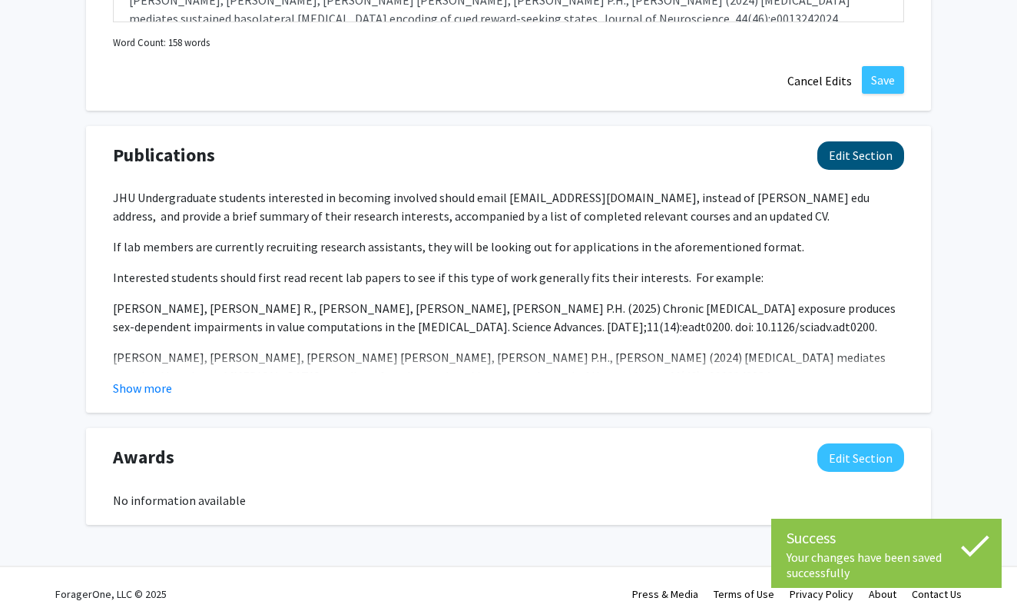
click at [867, 164] on button "Edit Section" at bounding box center [861, 155] width 87 height 28
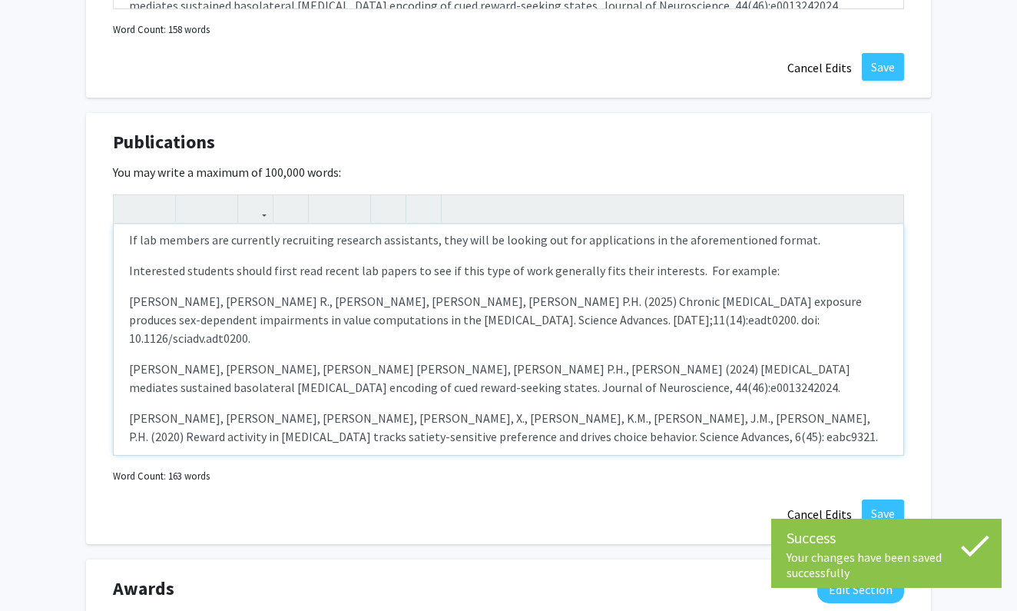
scroll to position [1461, 0]
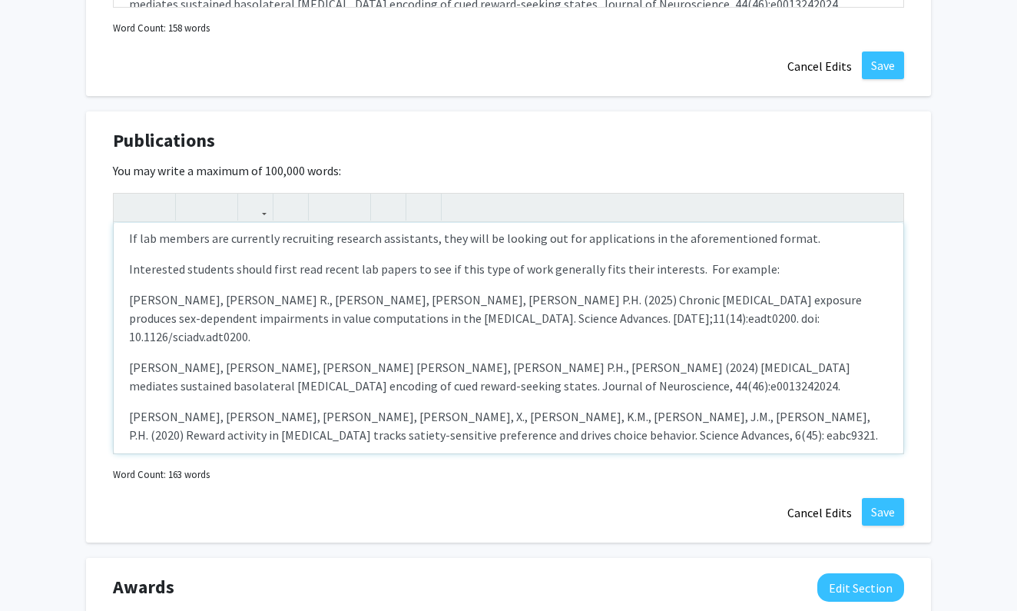
click at [641, 330] on div "JHU Undergraduate students interested in becoming involved should email [EMAIL_…" at bounding box center [509, 338] width 790 height 231
click at [609, 316] on p "[PERSON_NAME], [PERSON_NAME] R., [PERSON_NAME], [PERSON_NAME], [PERSON_NAME] P.…" at bounding box center [508, 317] width 759 height 55
click at [148, 358] on p "19. [PERSON_NAME] E, [PERSON_NAME] Y, [PERSON_NAME] A, [PERSON_NAME] PH. (2025)…" at bounding box center [508, 376] width 759 height 37
type textarea "<p><span style="font-size: 1rem;">JHU Undergraduate students interested in beco…"
click at [206, 418] on p "[PERSON_NAME], [PERSON_NAME], [PERSON_NAME] [PERSON_NAME], [PERSON_NAME] P.H., …" at bounding box center [508, 425] width 759 height 37
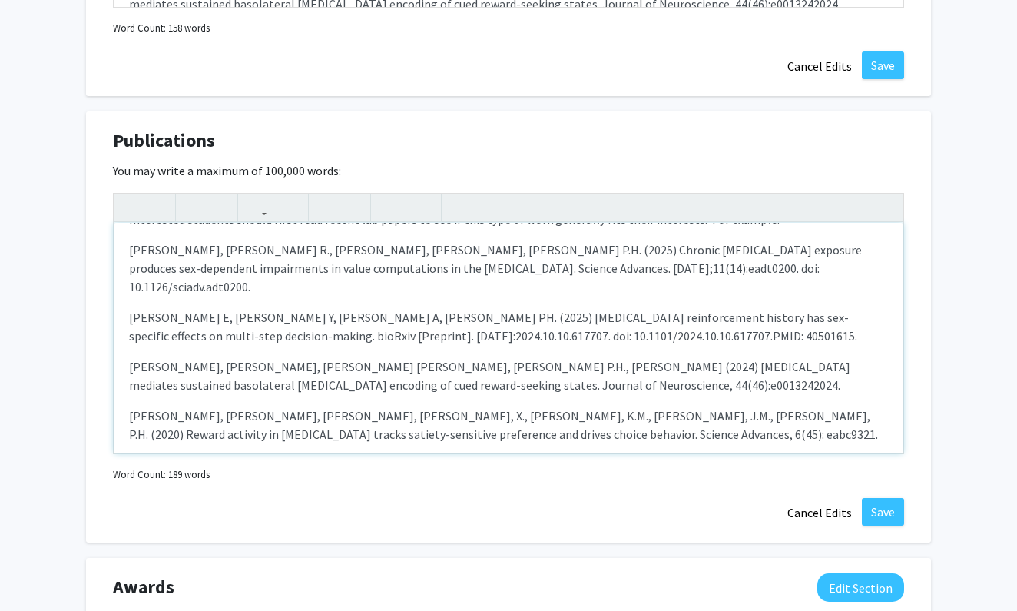
scroll to position [108, 0]
click at [880, 504] on button "Save" at bounding box center [883, 512] width 42 height 28
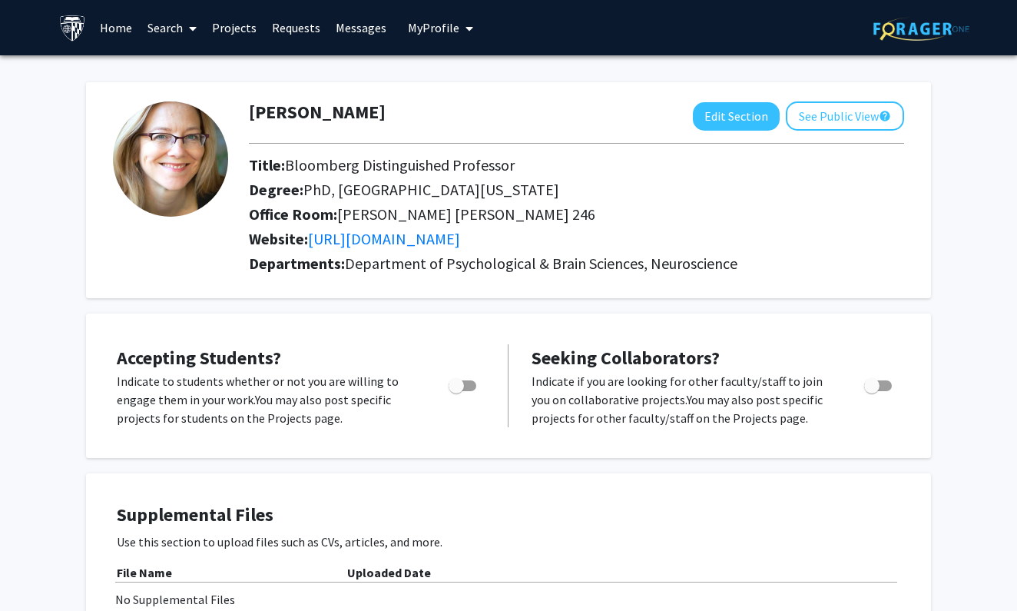
scroll to position [0, 0]
click at [167, 28] on link "Search" at bounding box center [172, 28] width 65 height 54
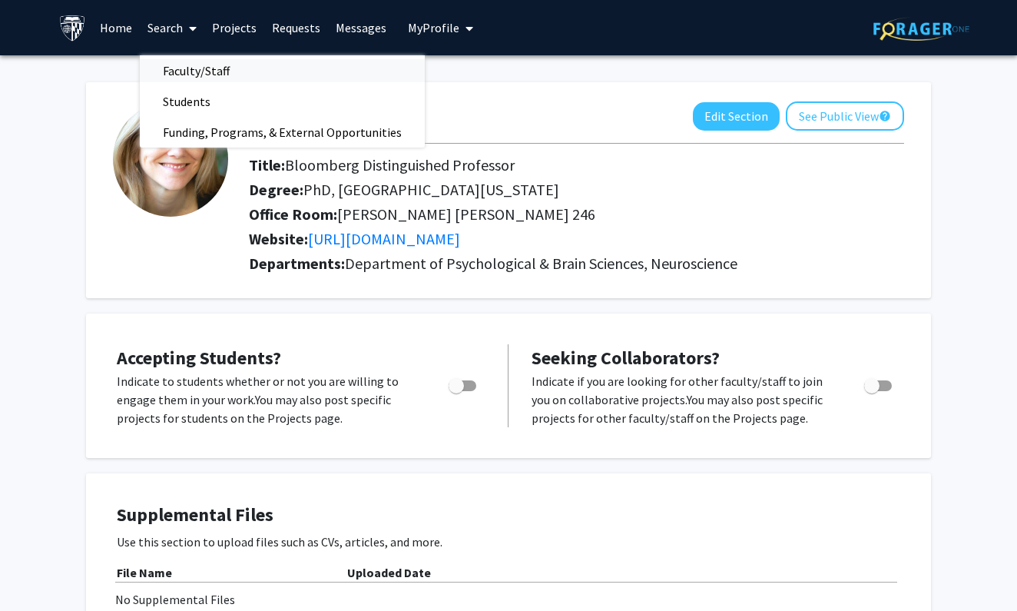
click at [190, 68] on span "Faculty/Staff" at bounding box center [196, 70] width 113 height 31
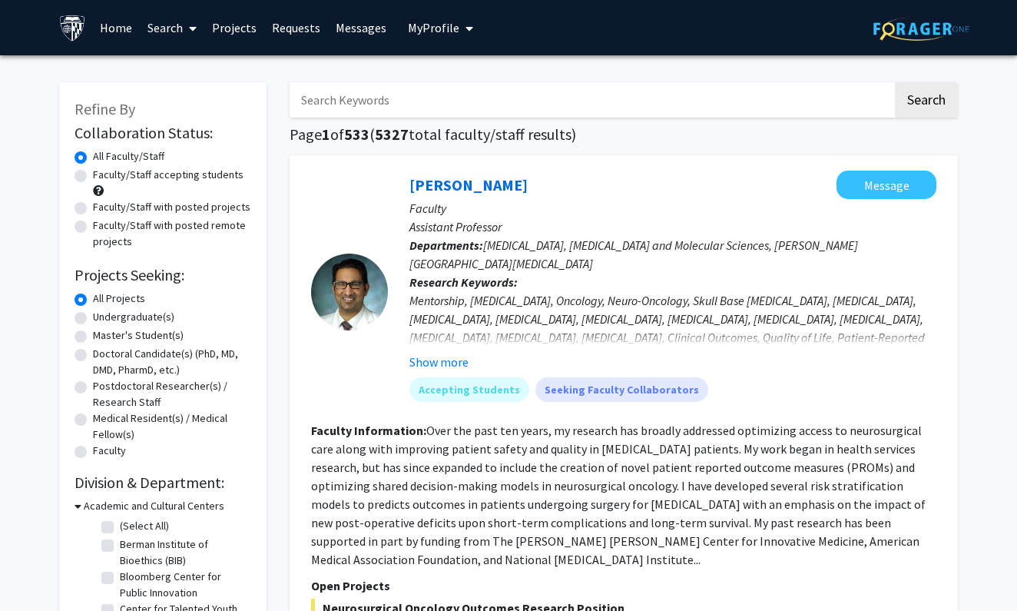
click at [405, 104] on input "Search Keywords" at bounding box center [591, 99] width 603 height 35
click at [926, 102] on button "Search" at bounding box center [926, 99] width 63 height 35
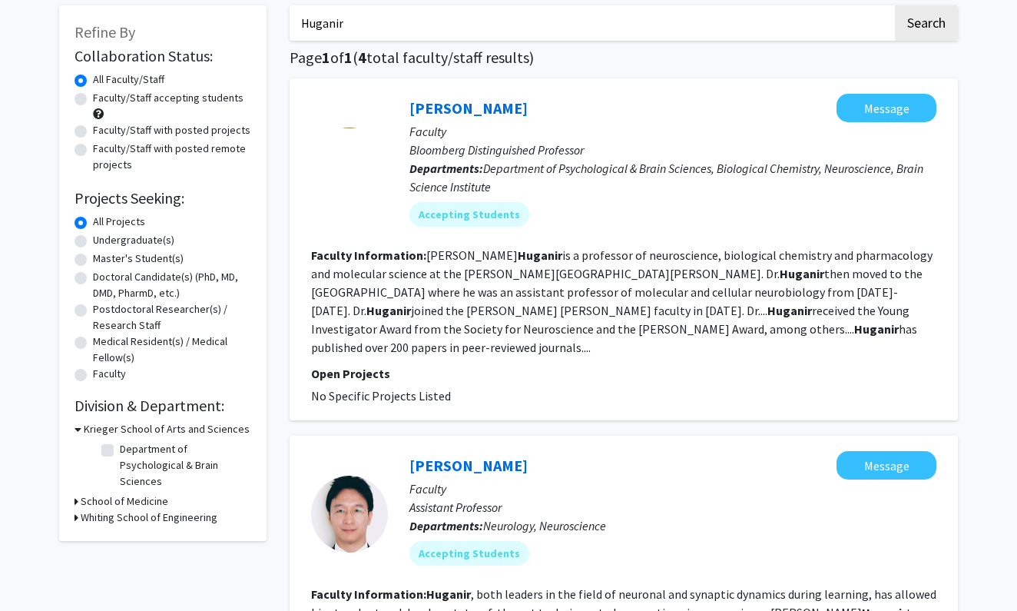
scroll to position [38, 0]
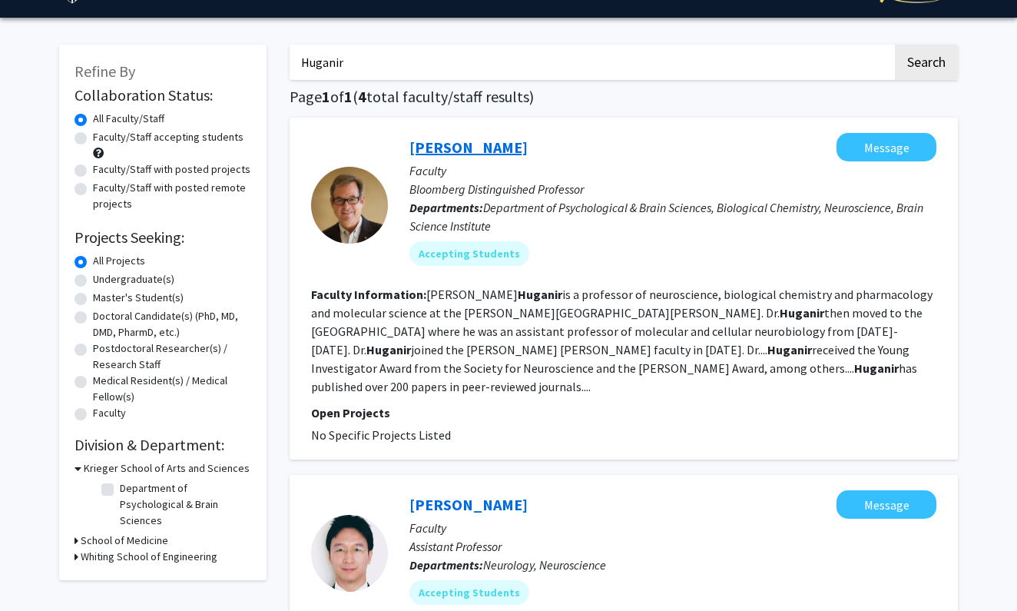
type input "Huganir"
click at [476, 146] on link "[PERSON_NAME]" at bounding box center [469, 147] width 118 height 19
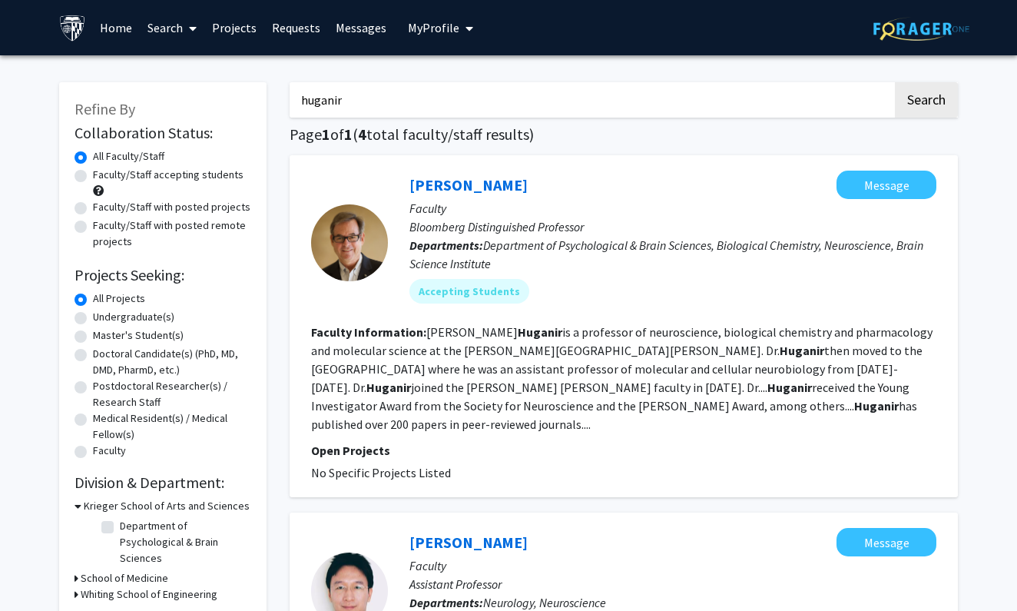
drag, startPoint x: 409, startPoint y: 99, endPoint x: 254, endPoint y: 100, distance: 154.4
type input "[PERSON_NAME]"
click at [926, 102] on button "Search" at bounding box center [926, 99] width 63 height 35
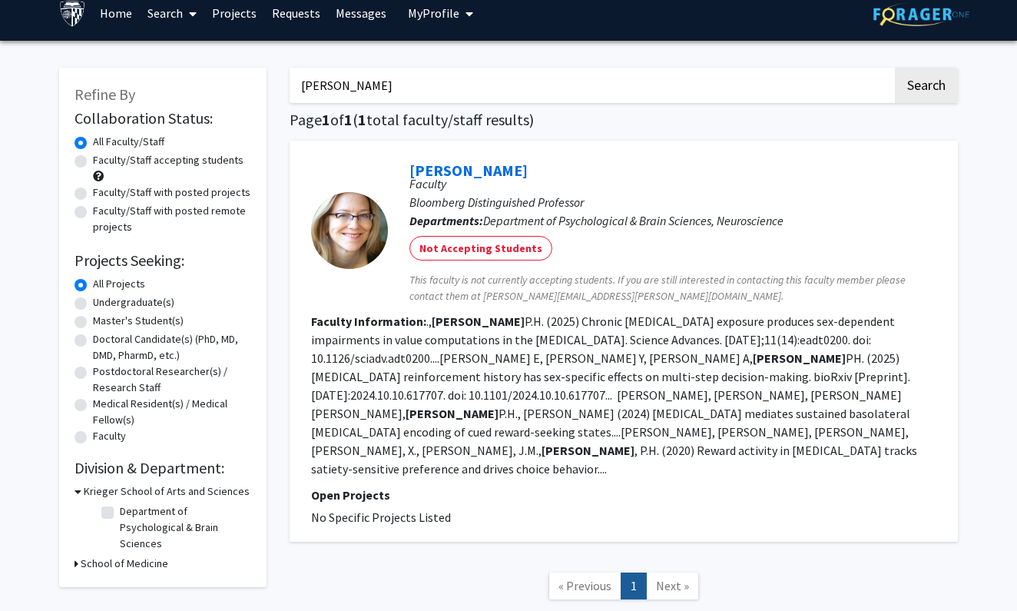
scroll to position [22, 0]
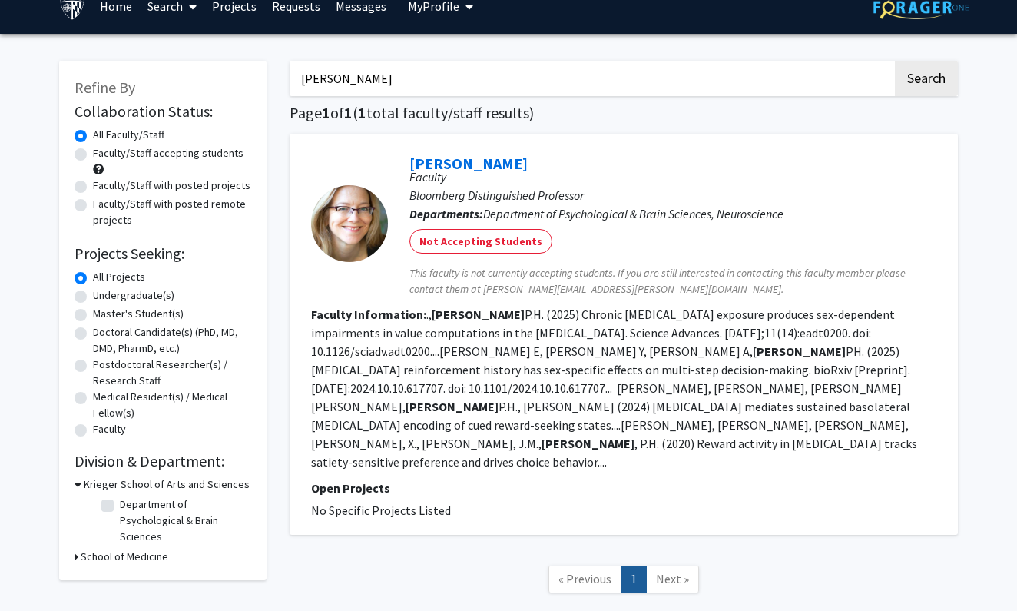
click at [563, 357] on fg-read-more "., [PERSON_NAME] P.H. (2025) Chronic [MEDICAL_DATA] exposure produces sex-depen…" at bounding box center [614, 388] width 606 height 163
click at [498, 171] on link "[PERSON_NAME]" at bounding box center [469, 163] width 118 height 19
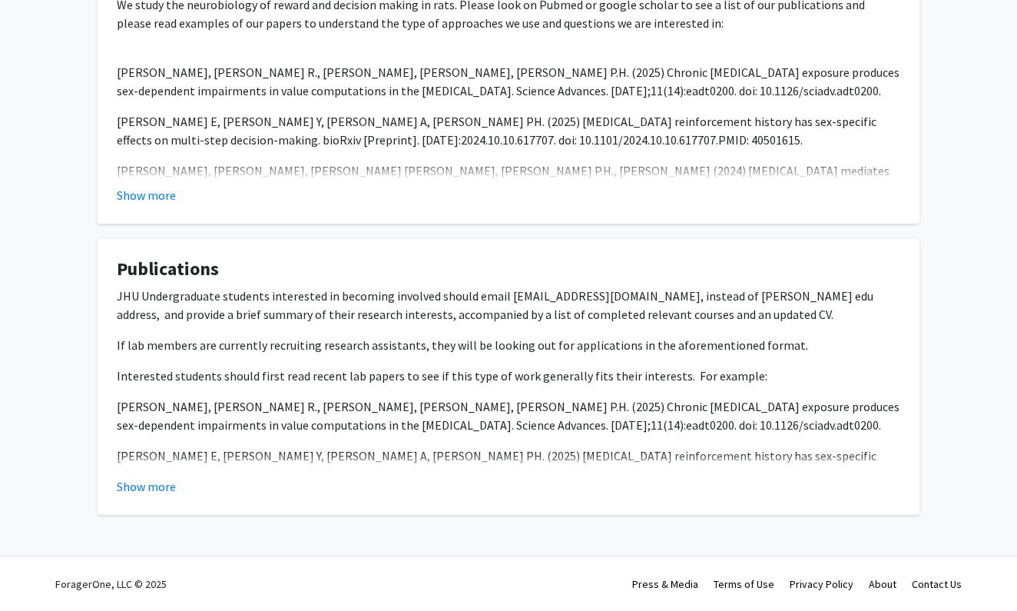
scroll to position [722, 0]
drag, startPoint x: 625, startPoint y: 298, endPoint x: 504, endPoint y: 303, distance: 121.5
click at [504, 302] on span "JHU Undergraduate students interested in becoming involved should email [EMAIL_…" at bounding box center [495, 305] width 757 height 34
copy span "[EMAIL_ADDRESS][DOMAIN_NAME]"
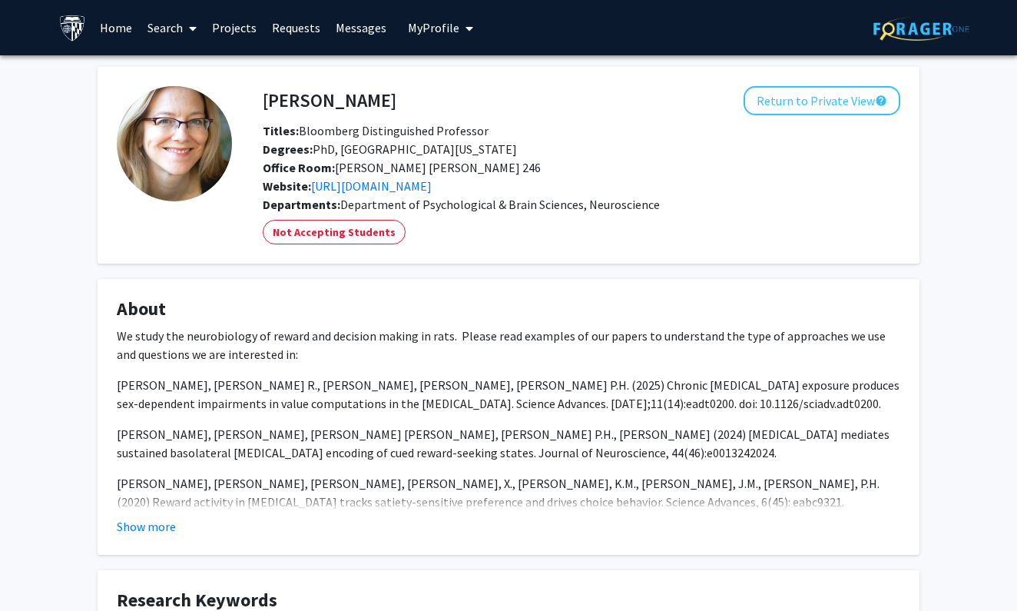
scroll to position [0, 0]
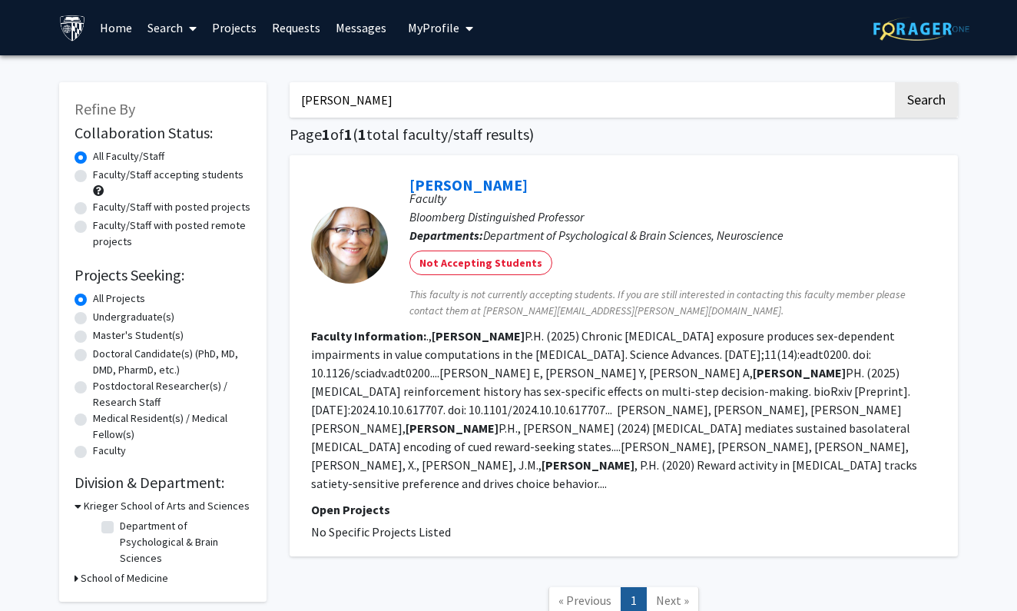
click at [569, 307] on span "This faculty is not currently accepting students. If you are still interested i…" at bounding box center [673, 303] width 527 height 32
click at [576, 302] on span "This faculty is not currently accepting students. If you are still interested i…" at bounding box center [673, 303] width 527 height 32
click at [570, 306] on span "This faculty is not currently accepting students. If you are still interested i…" at bounding box center [673, 303] width 527 height 32
click at [486, 189] on link "[PERSON_NAME]" at bounding box center [469, 184] width 118 height 19
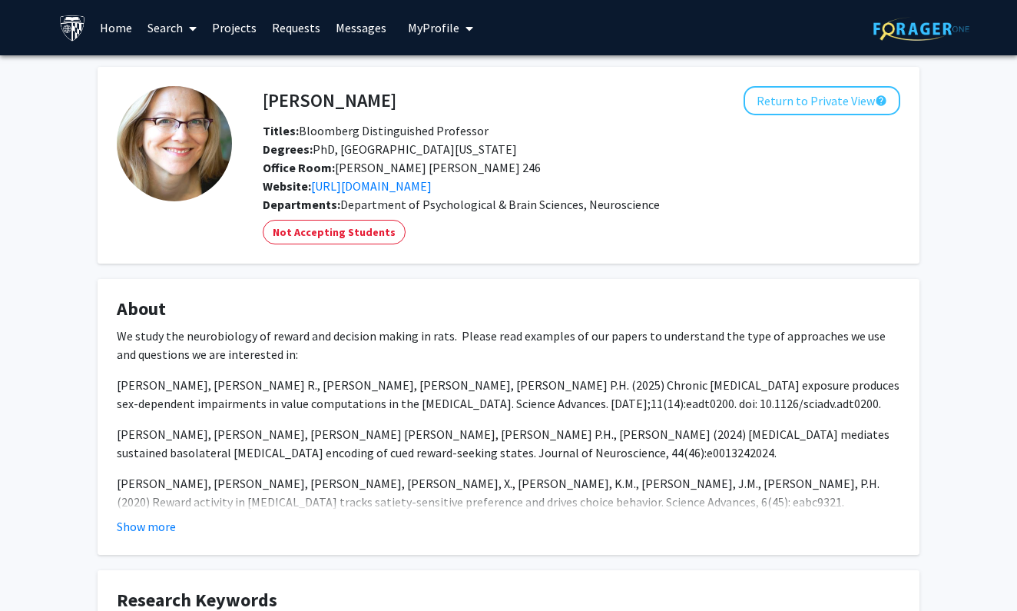
click at [162, 32] on link "Search" at bounding box center [172, 28] width 65 height 54
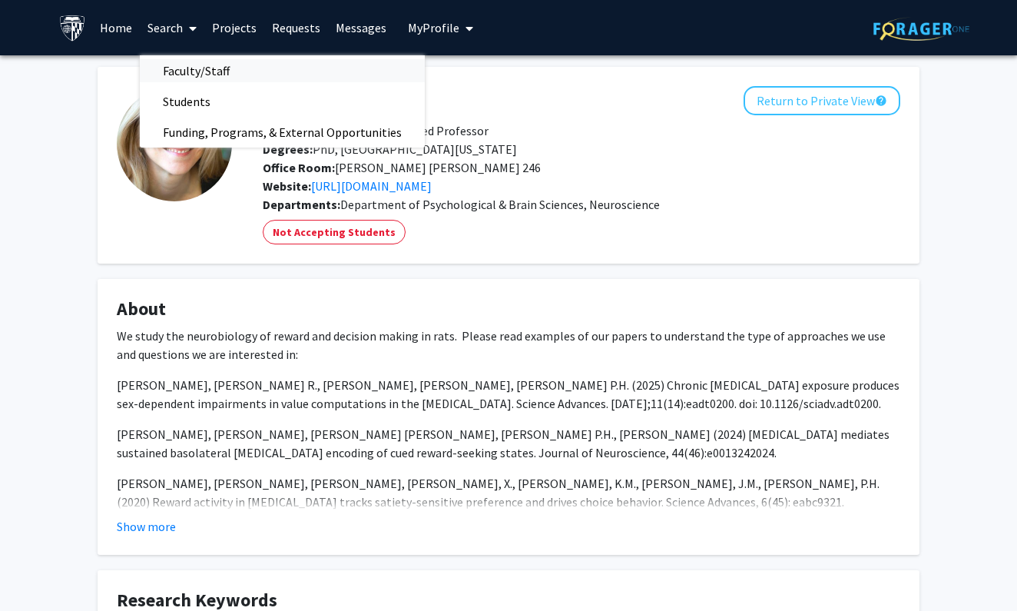
click at [182, 65] on span "Faculty/Staff" at bounding box center [196, 70] width 113 height 31
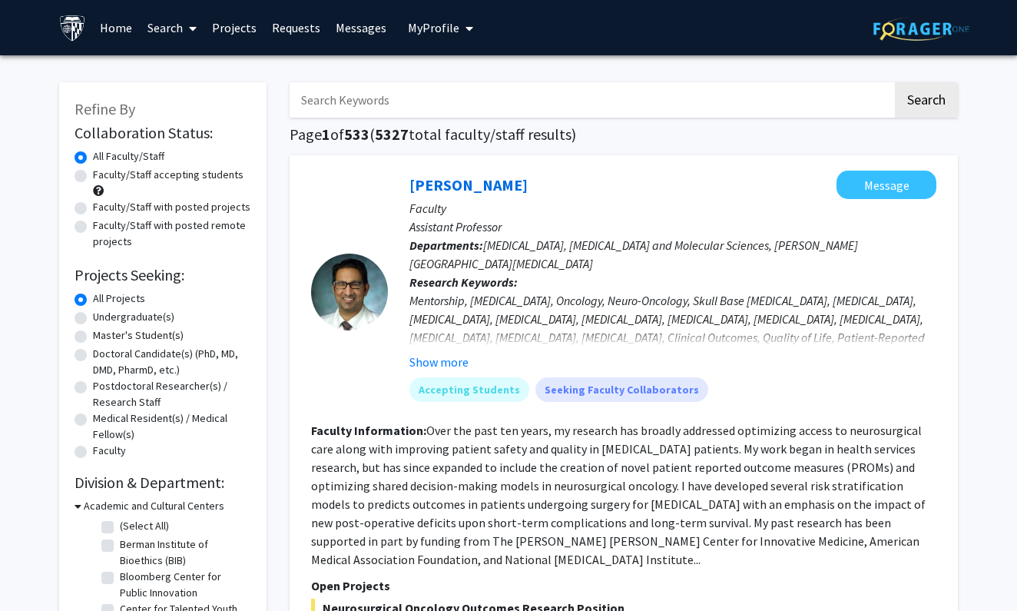
click at [364, 108] on input "Search Keywords" at bounding box center [591, 99] width 603 height 35
type input "[PERSON_NAME]"
click at [926, 102] on button "Search" at bounding box center [926, 99] width 63 height 35
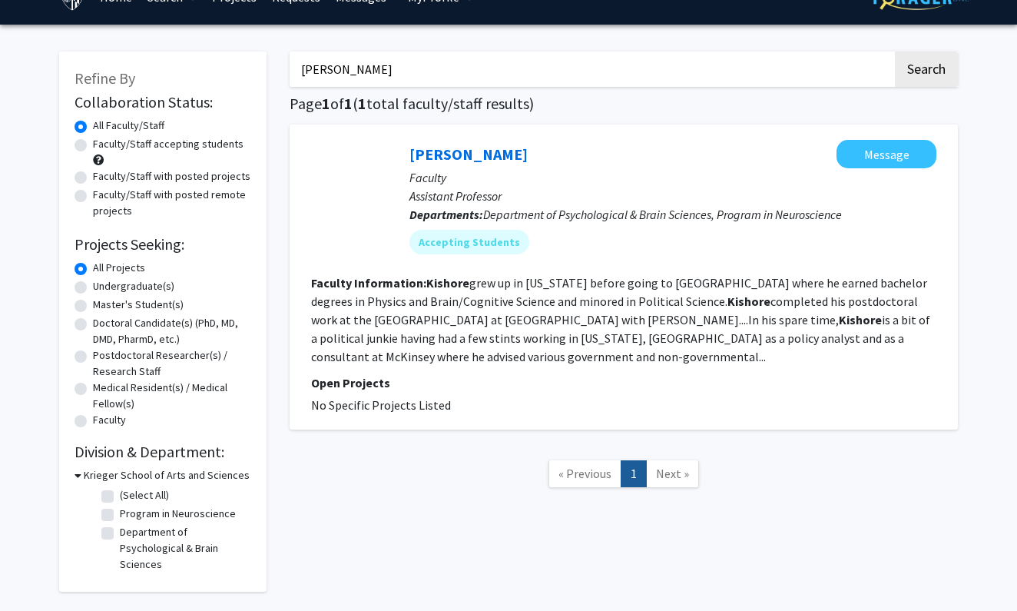
scroll to position [29, 0]
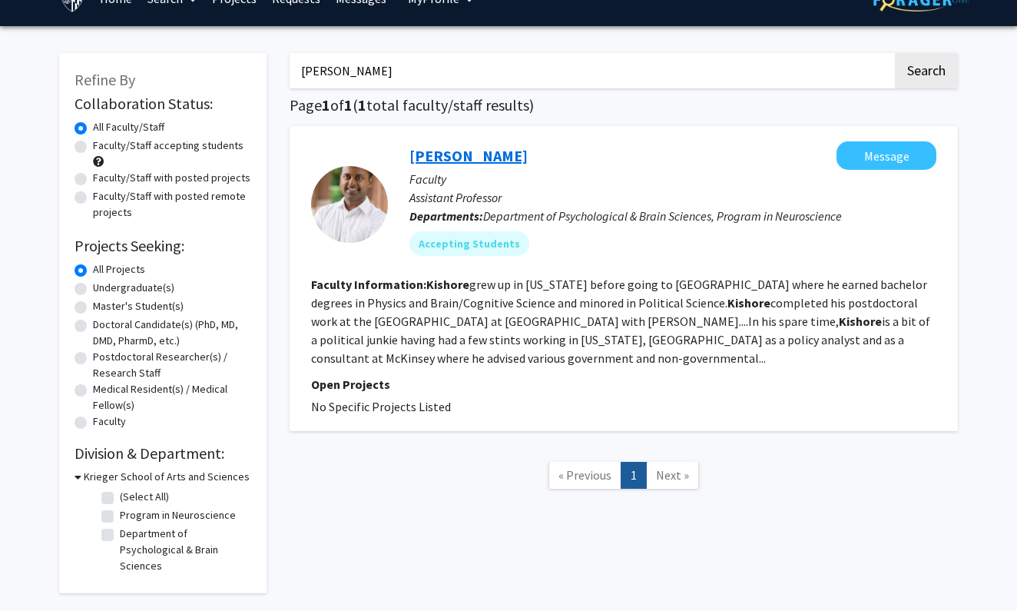
click at [525, 161] on link "[PERSON_NAME]" at bounding box center [469, 155] width 118 height 19
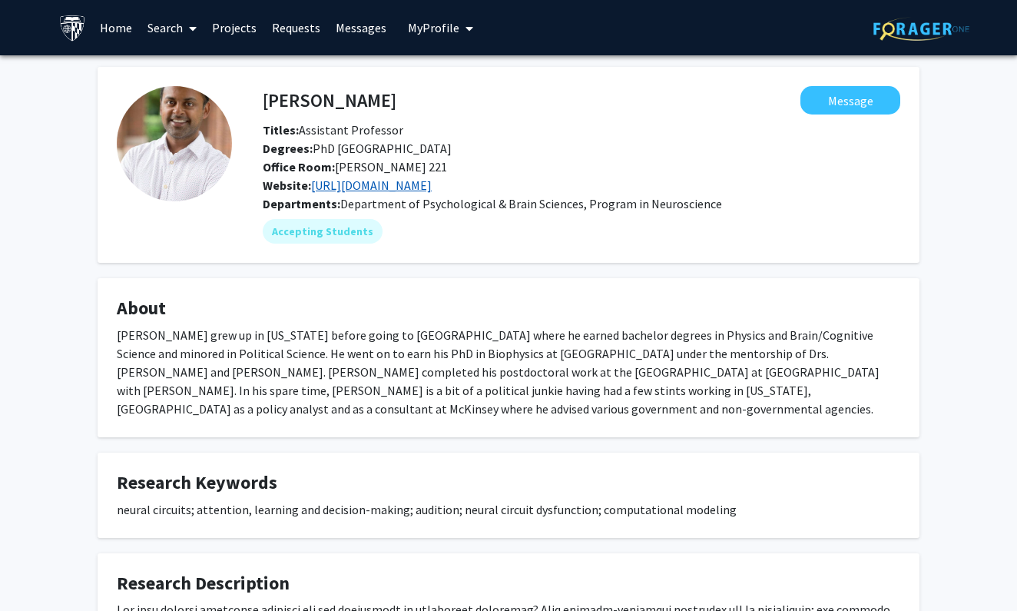
click at [395, 190] on link "[URL][DOMAIN_NAME]" at bounding box center [371, 184] width 121 height 15
